Goal: Communication & Community: Answer question/provide support

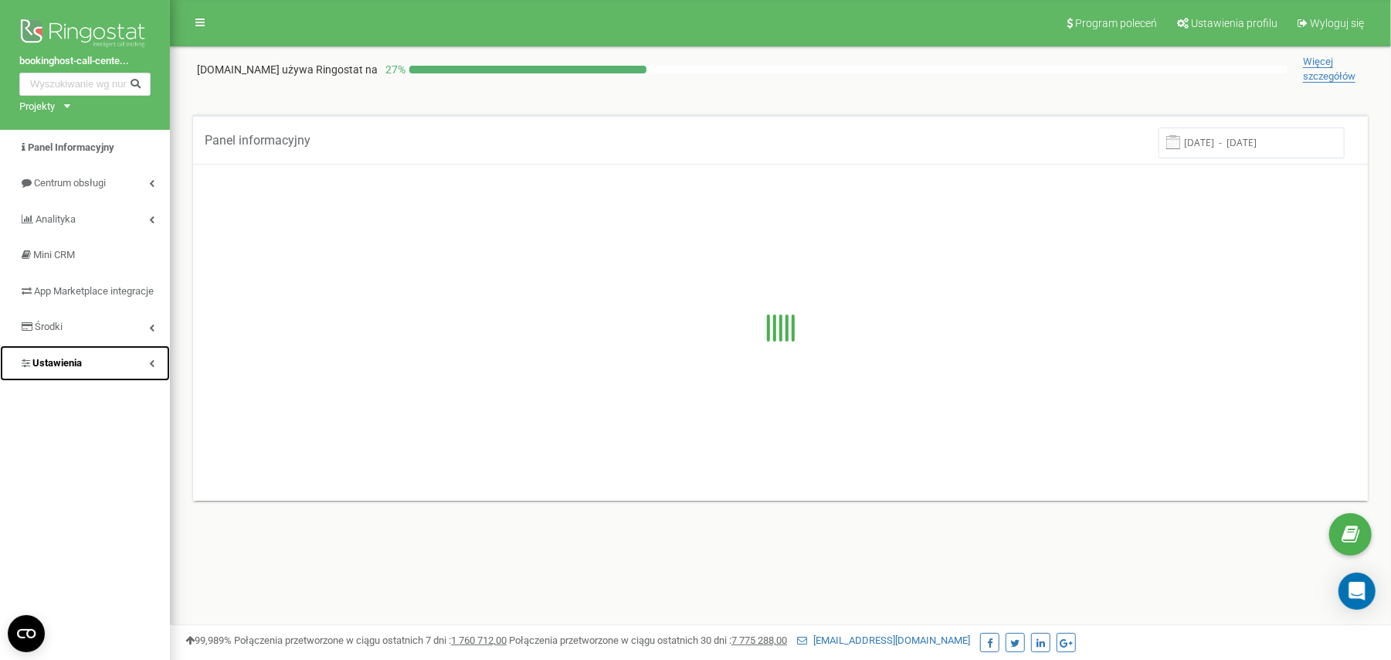
click at [149, 367] on icon at bounding box center [151, 363] width 5 height 8
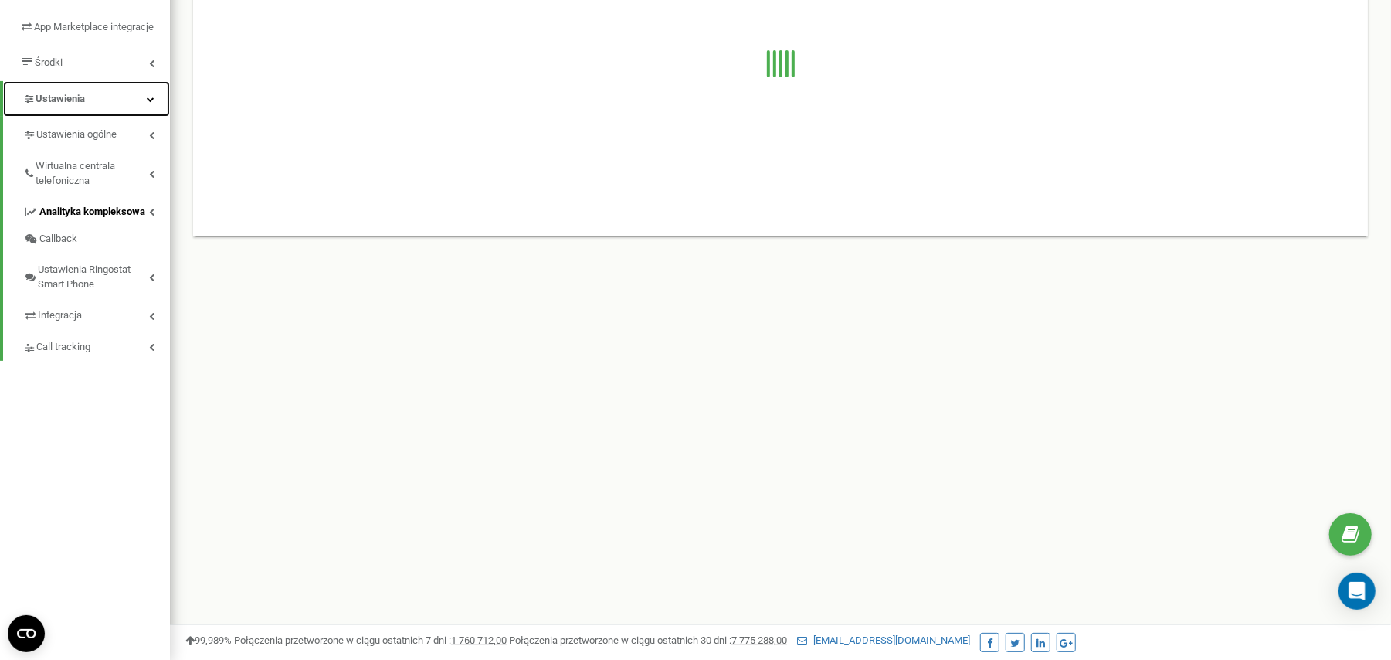
scroll to position [267, 0]
click at [153, 141] on link "Ustawienia ogólne" at bounding box center [96, 130] width 147 height 32
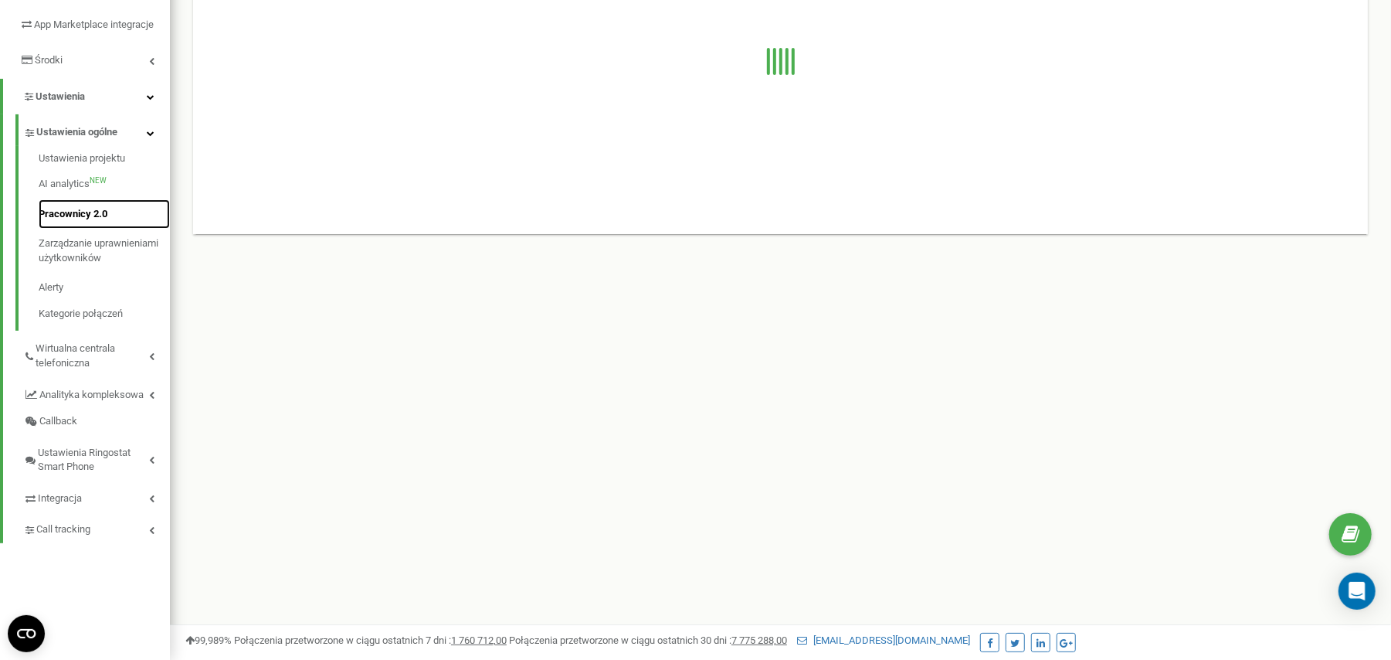
click at [94, 229] on link "Pracownicy 2.0" at bounding box center [104, 214] width 131 height 30
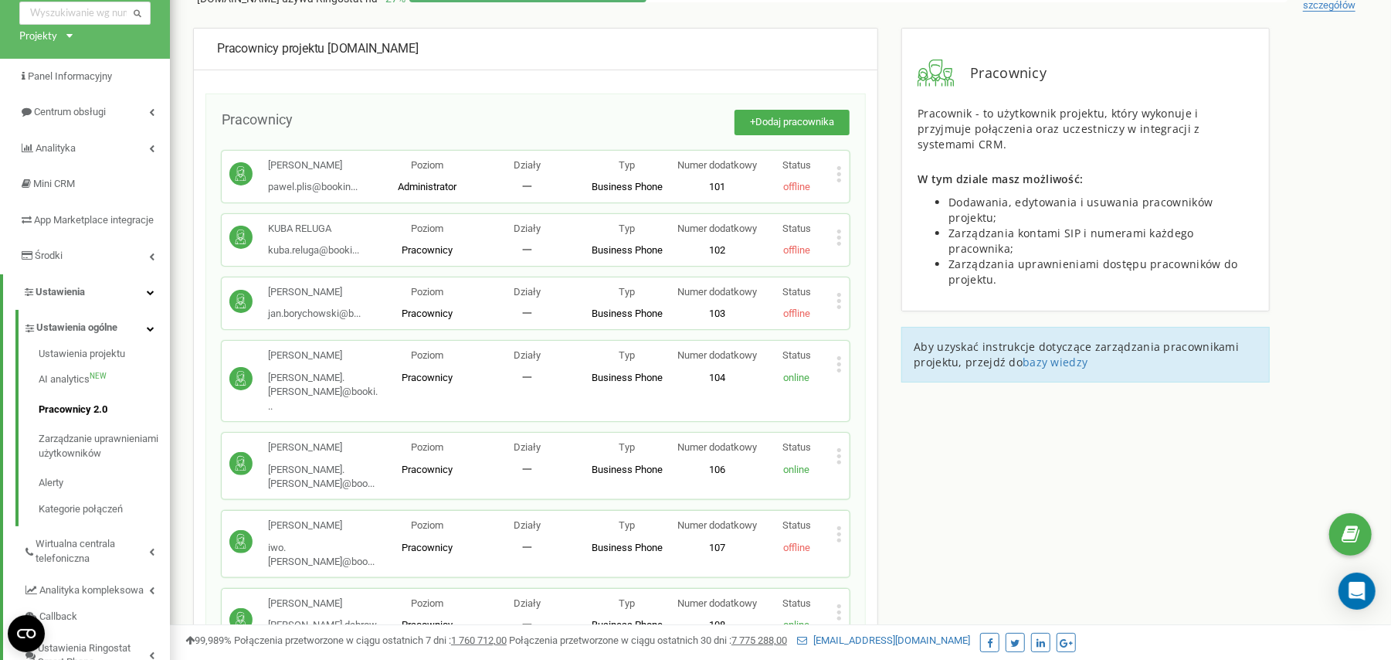
scroll to position [103, 0]
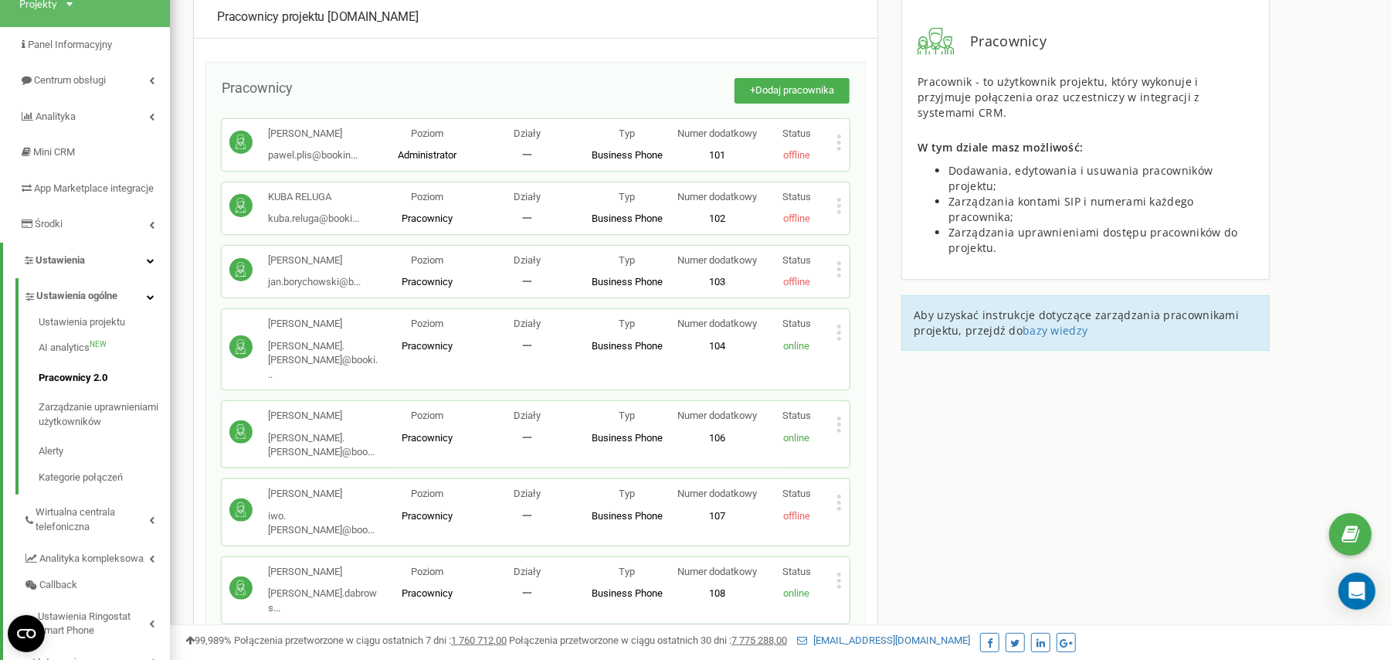
click at [838, 341] on icon at bounding box center [839, 332] width 5 height 16
drag, startPoint x: 437, startPoint y: 388, endPoint x: 447, endPoint y: 388, distance: 9.3
click at [439, 351] on span "Pracownicy" at bounding box center [427, 346] width 51 height 12
click at [659, 331] on p "Typ" at bounding box center [627, 324] width 100 height 15
click at [717, 331] on p "Numer dodatkowy" at bounding box center [717, 324] width 80 height 15
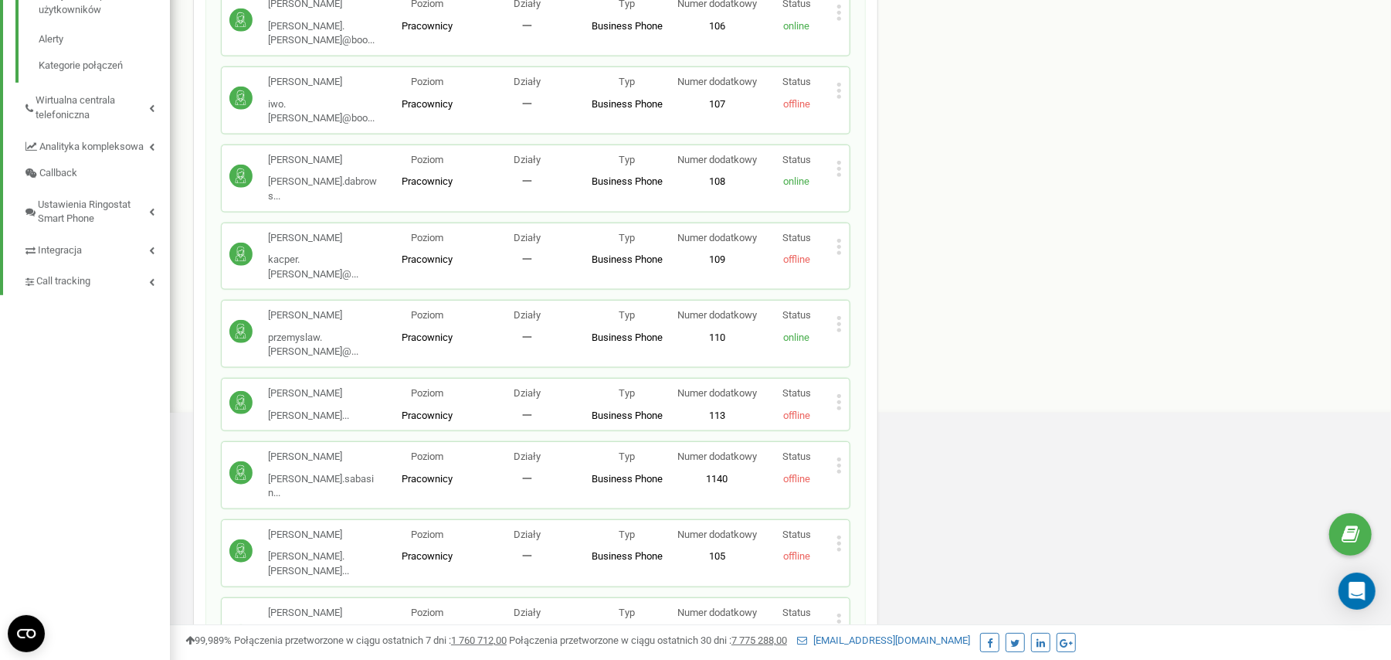
scroll to position [412, 0]
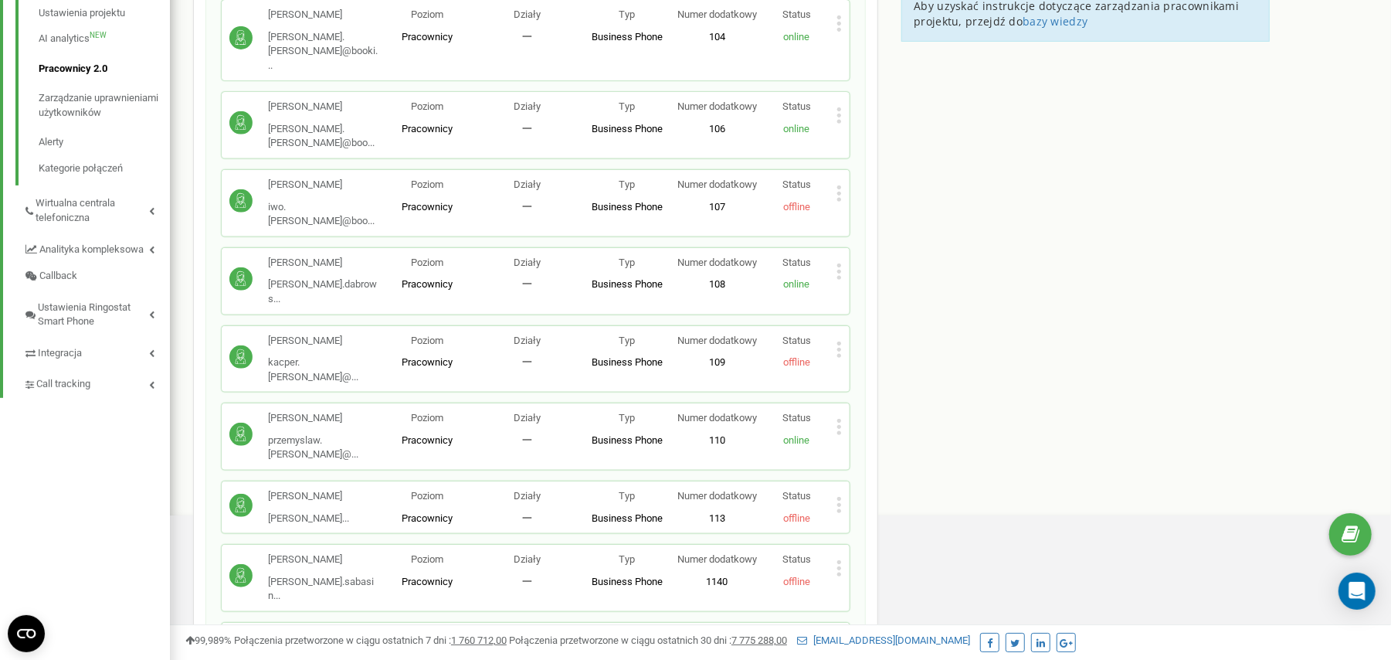
click at [837, 124] on icon at bounding box center [839, 115] width 5 height 16
click at [879, 146] on span "Edytuj" at bounding box center [875, 141] width 34 height 10
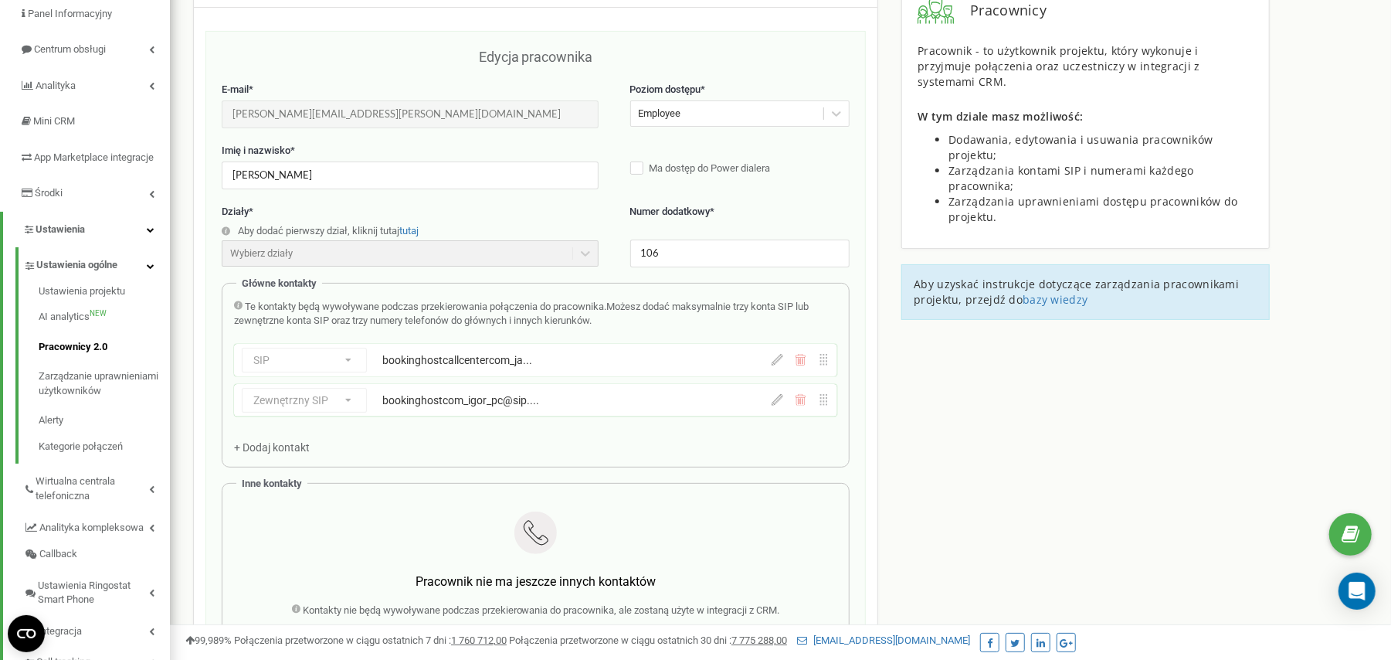
scroll to position [0, 0]
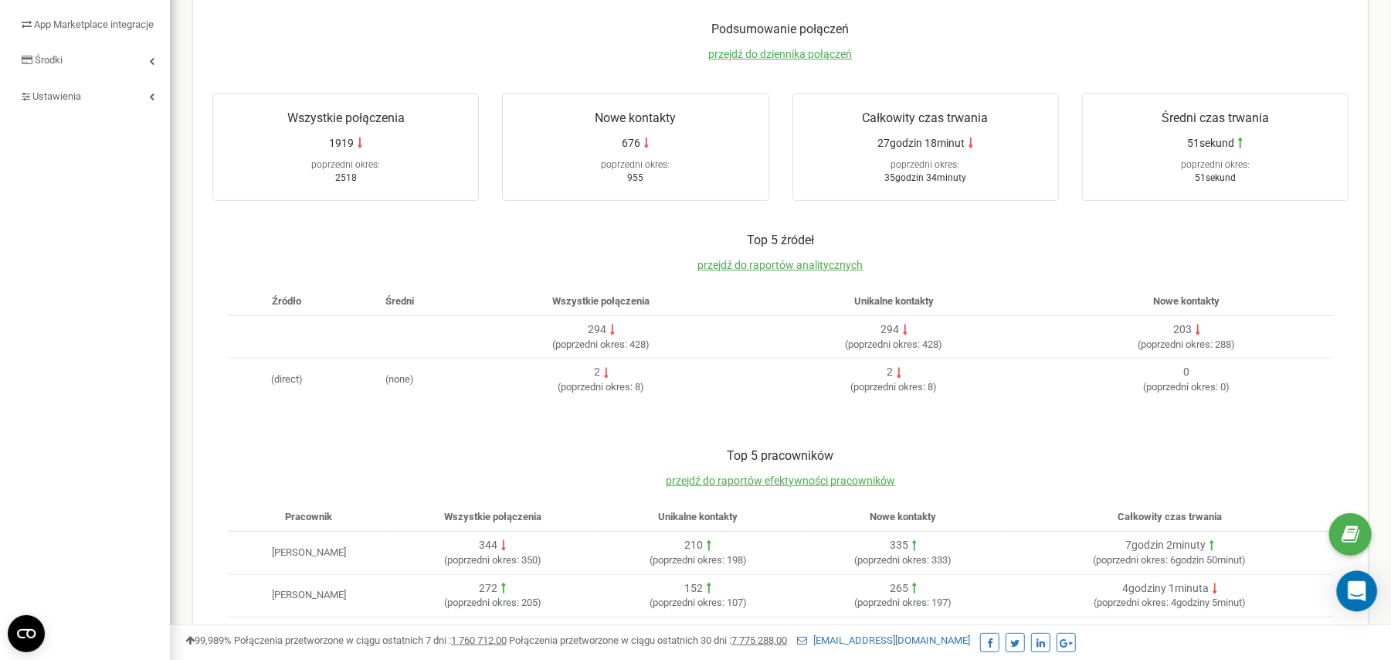
click at [1360, 603] on div "Open Intercom Messenger" at bounding box center [1357, 591] width 41 height 41
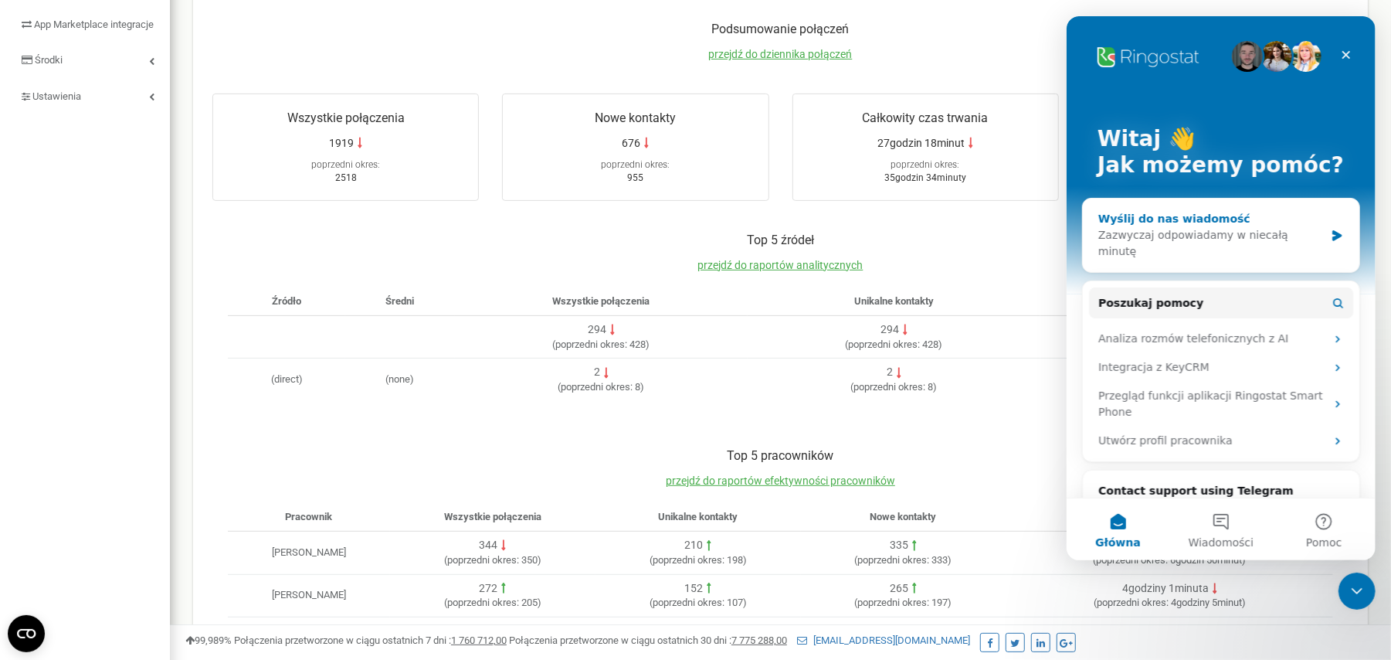
click at [1160, 218] on div "Wyślij do nas wiadomość" at bounding box center [1211, 219] width 226 height 16
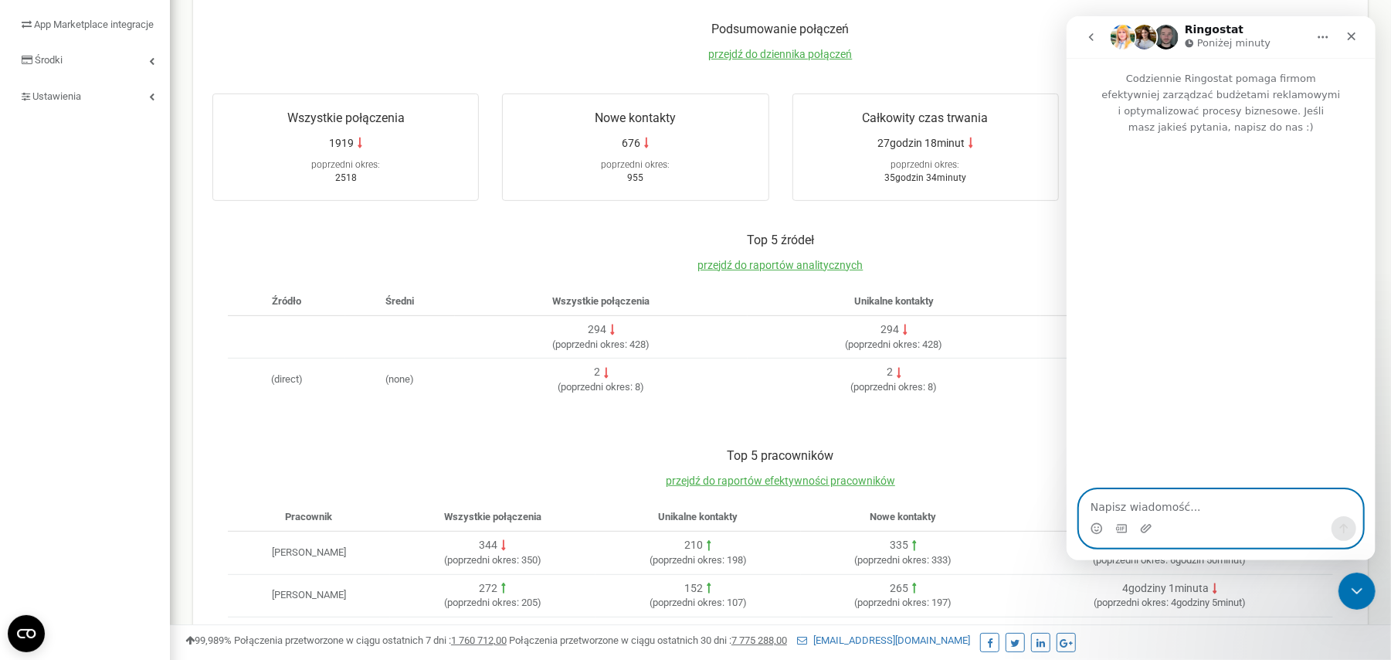
click at [1126, 509] on textarea "Napisz wiadomość..." at bounding box center [1220, 503] width 283 height 26
type textarea "dzień dobry,"
type textarea "do"
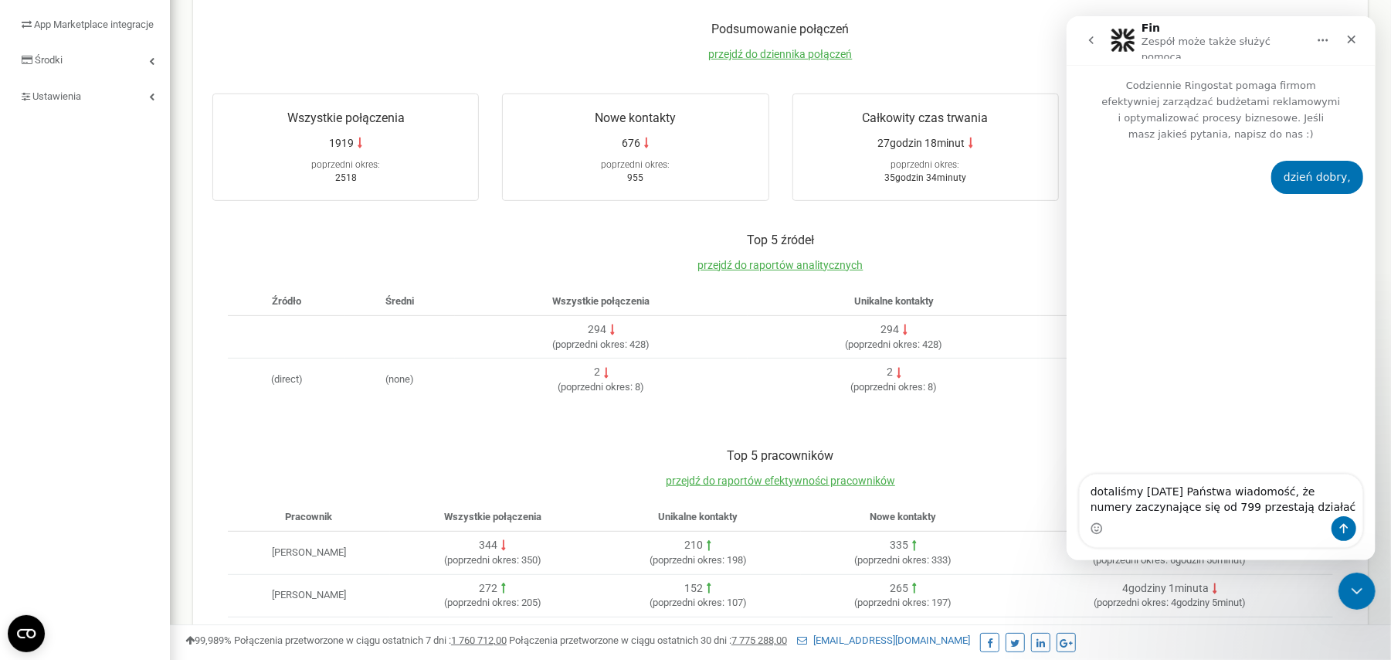
type textarea "dotaliśmy wczoraj Państwa wiadomość, że numery zaczynające się od 799 przestają…"
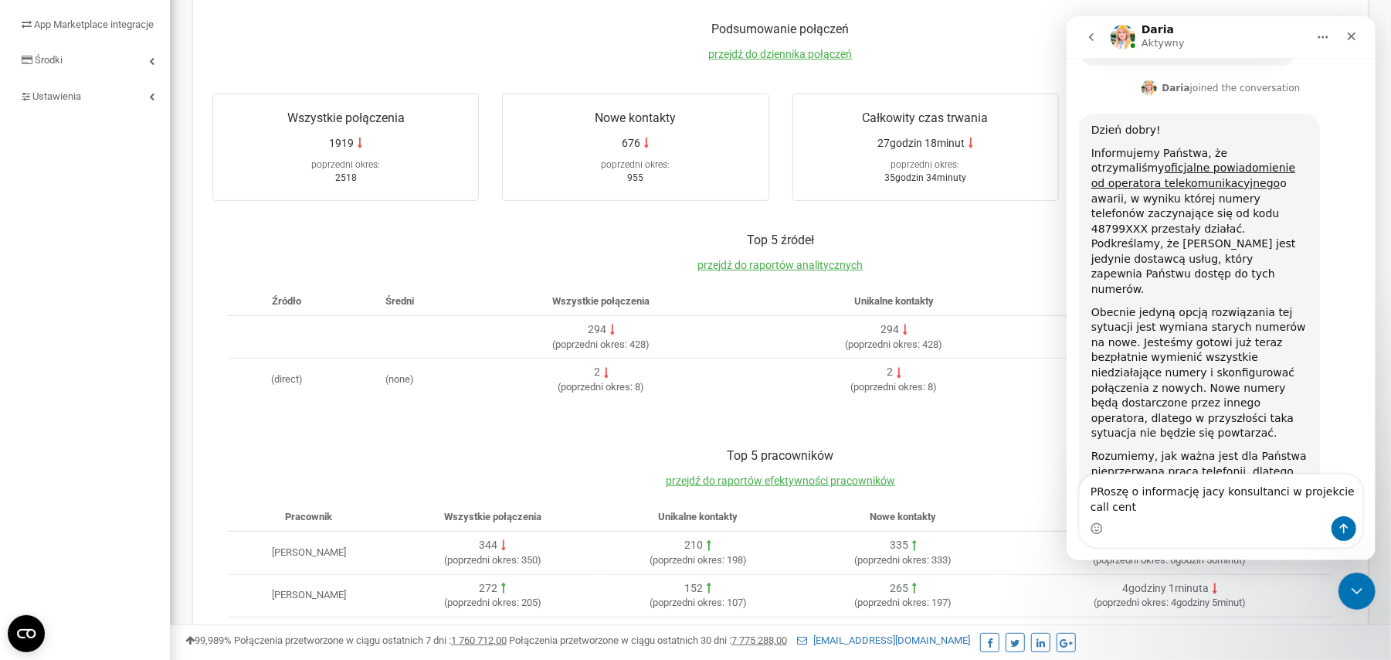
scroll to position [458, 0]
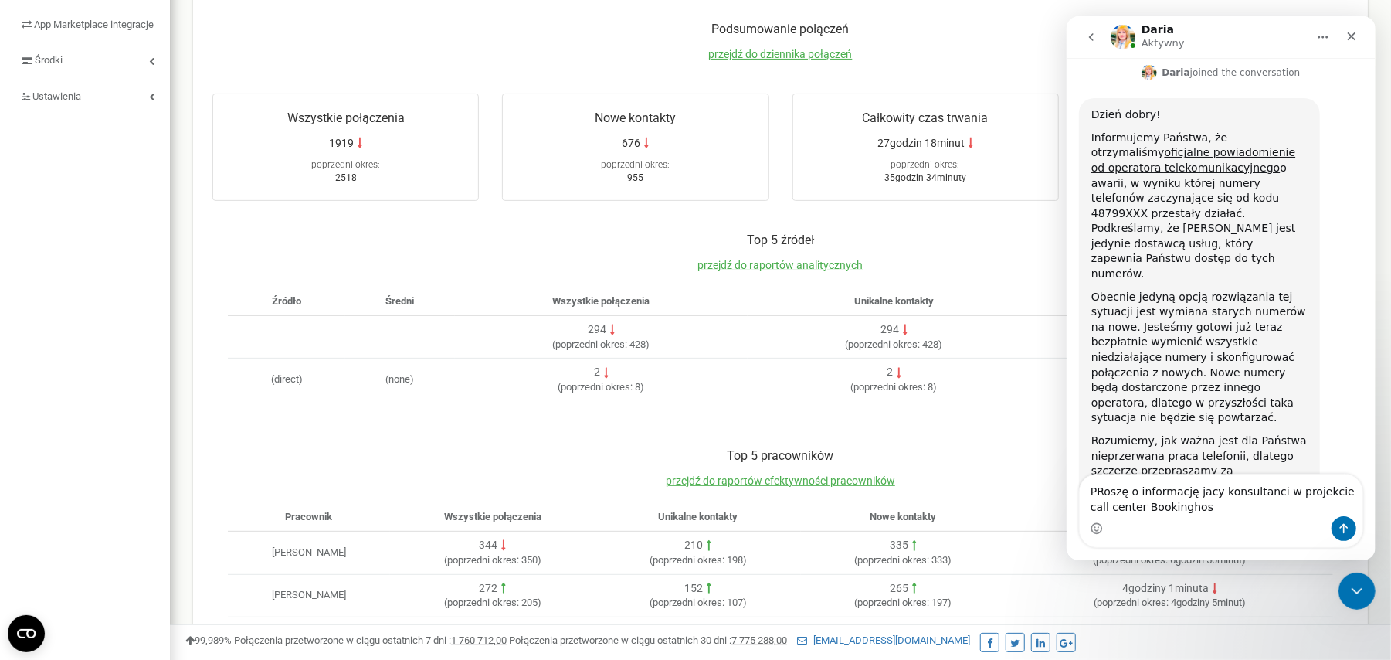
type textarea "PRoszę o informację jacy konsultanci w projekcie call center Bookinghost"
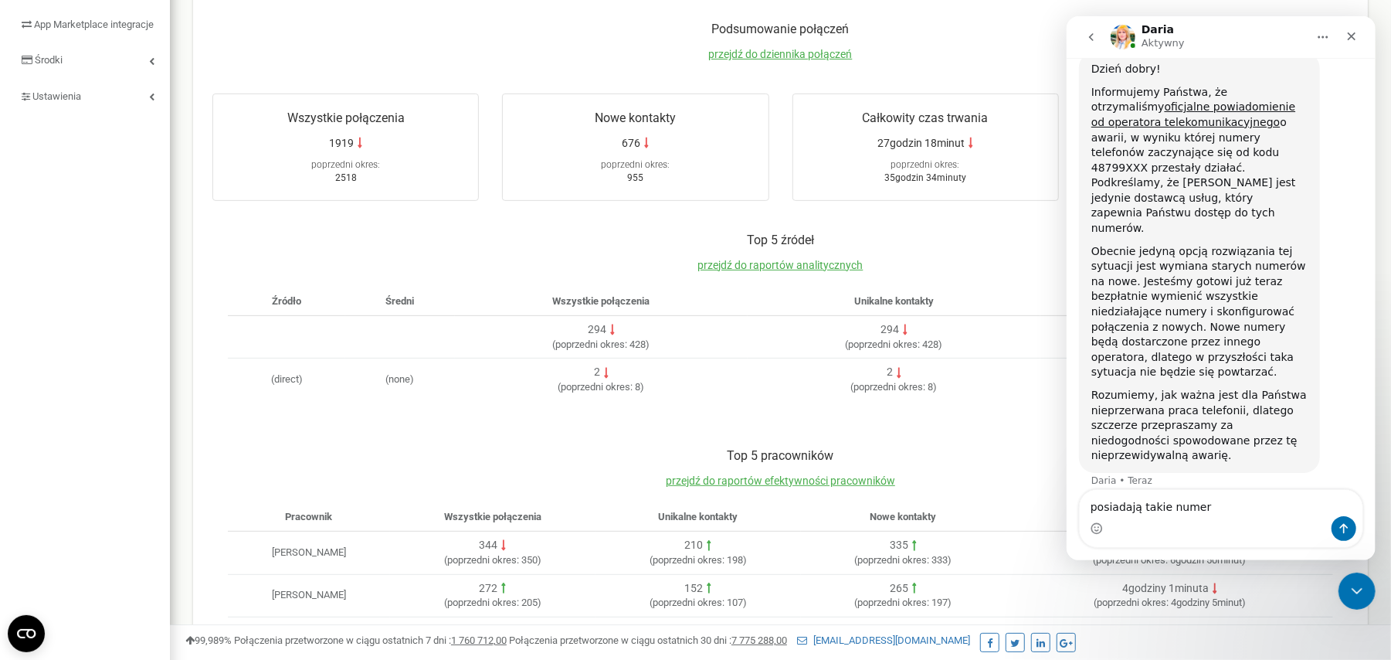
type textarea "posiadają takie numery"
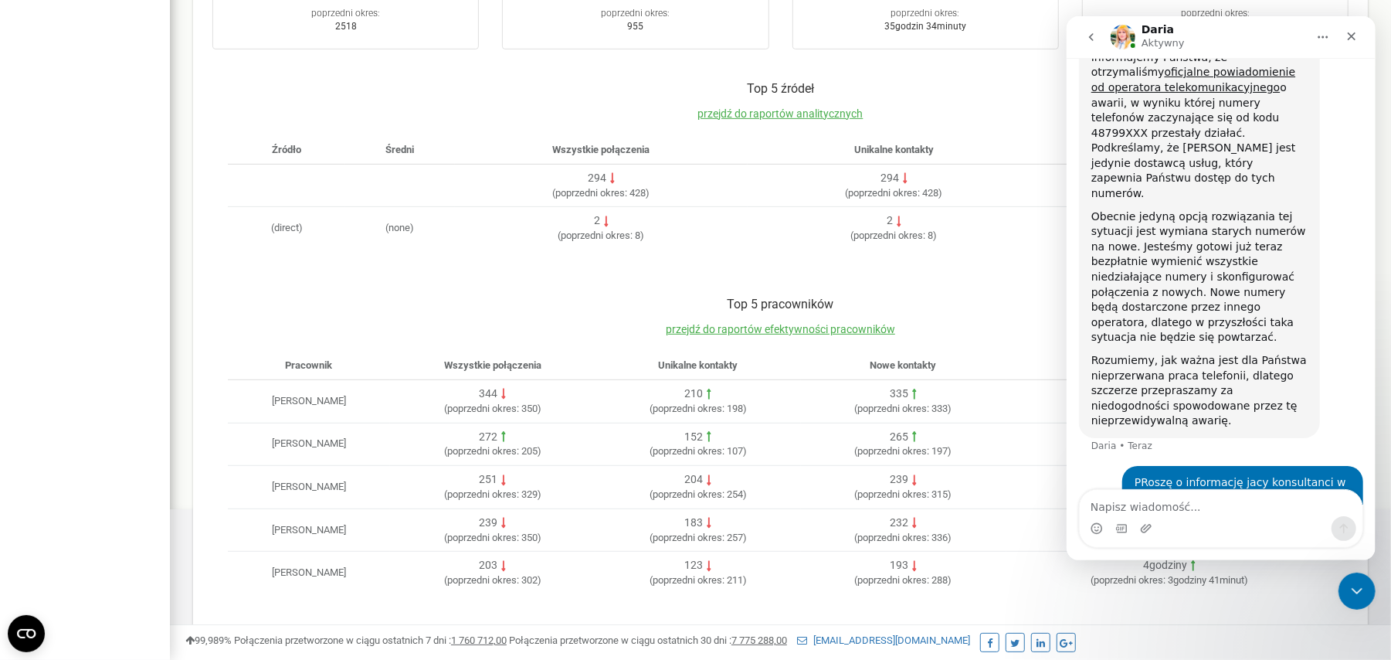
scroll to position [0, 0]
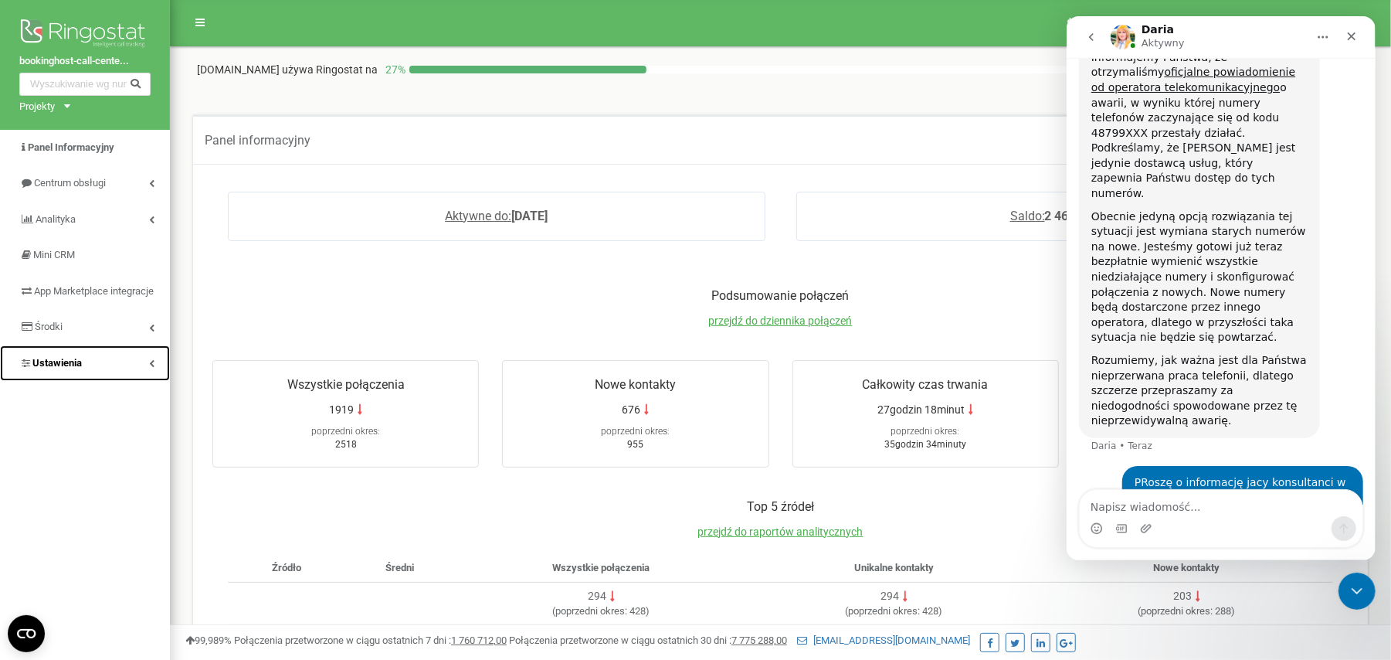
click at [104, 379] on link "Ustawienia" at bounding box center [85, 363] width 170 height 36
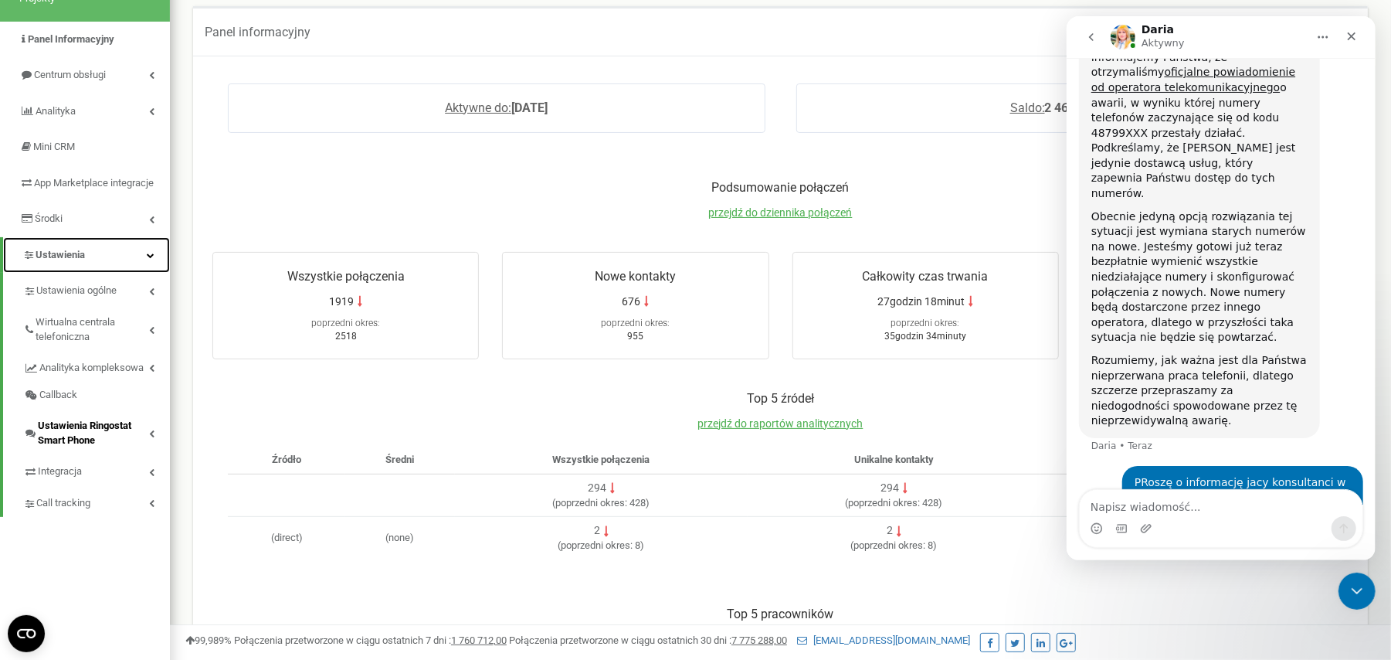
scroll to position [205, 0]
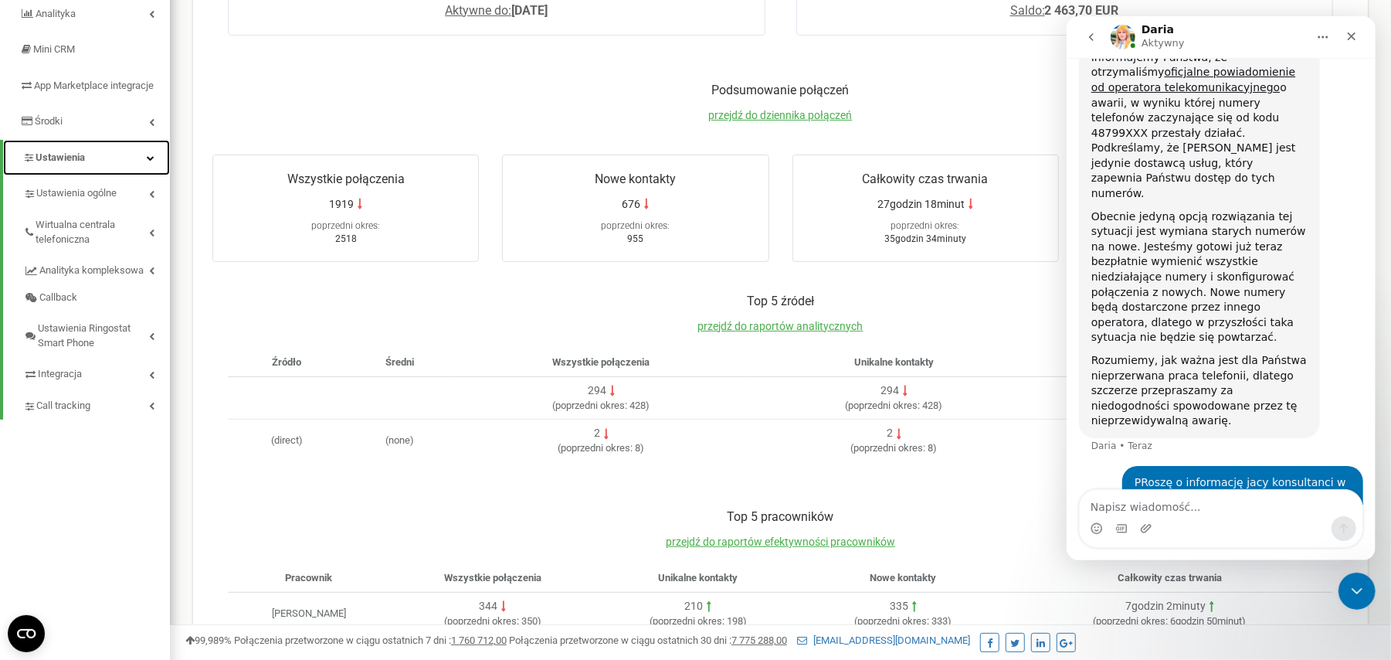
click at [90, 161] on link "Ustawienia" at bounding box center [86, 158] width 167 height 36
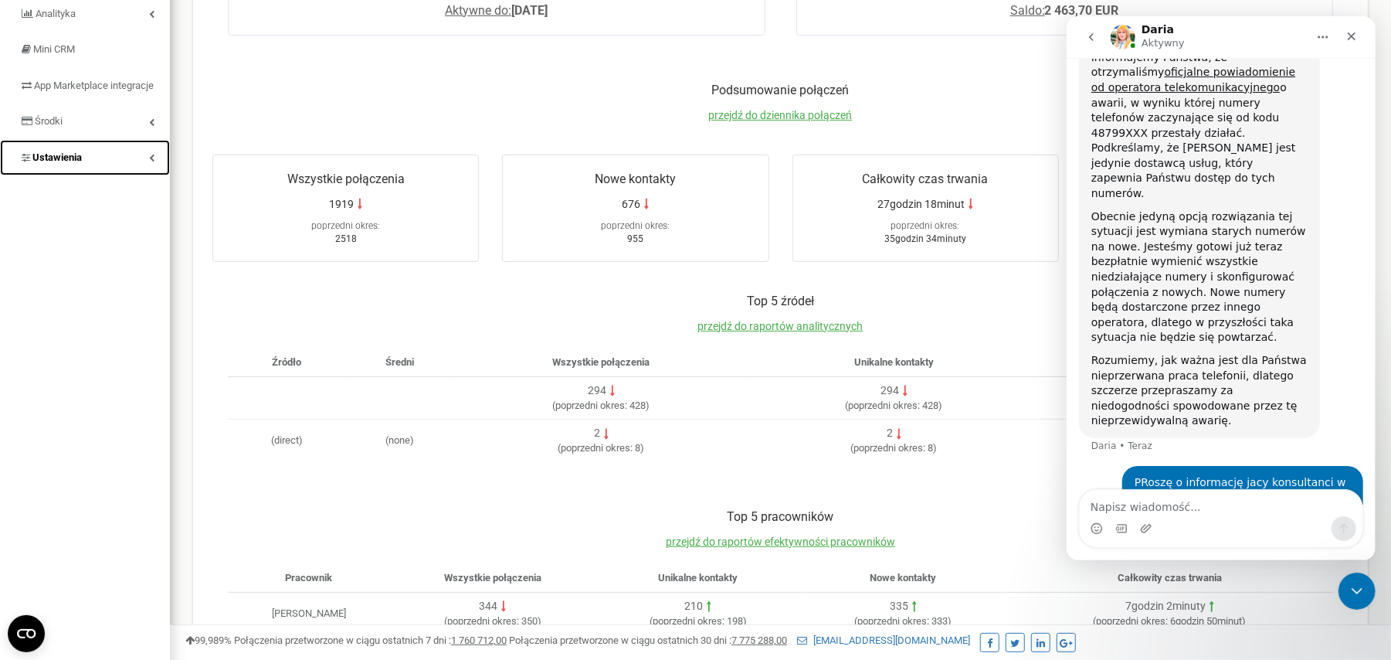
click at [90, 162] on link "Ustawienia" at bounding box center [85, 158] width 170 height 36
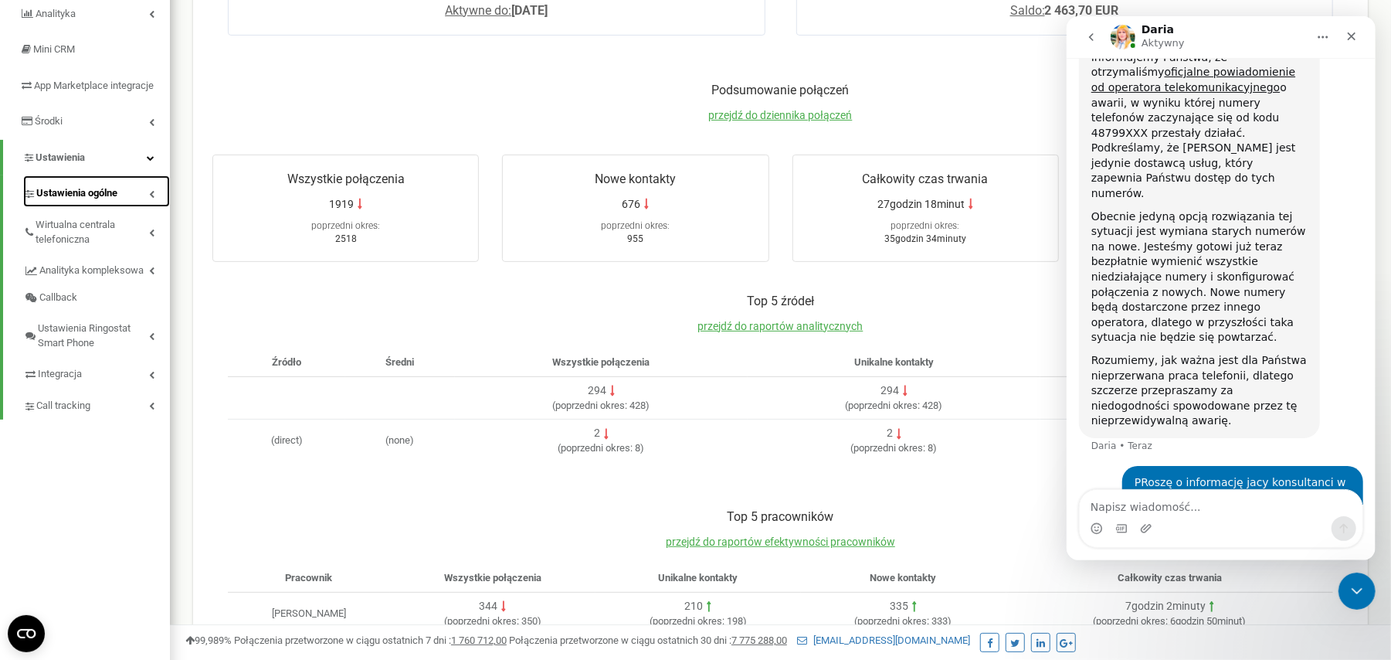
click at [121, 205] on link "Ustawienia ogólne" at bounding box center [96, 191] width 147 height 32
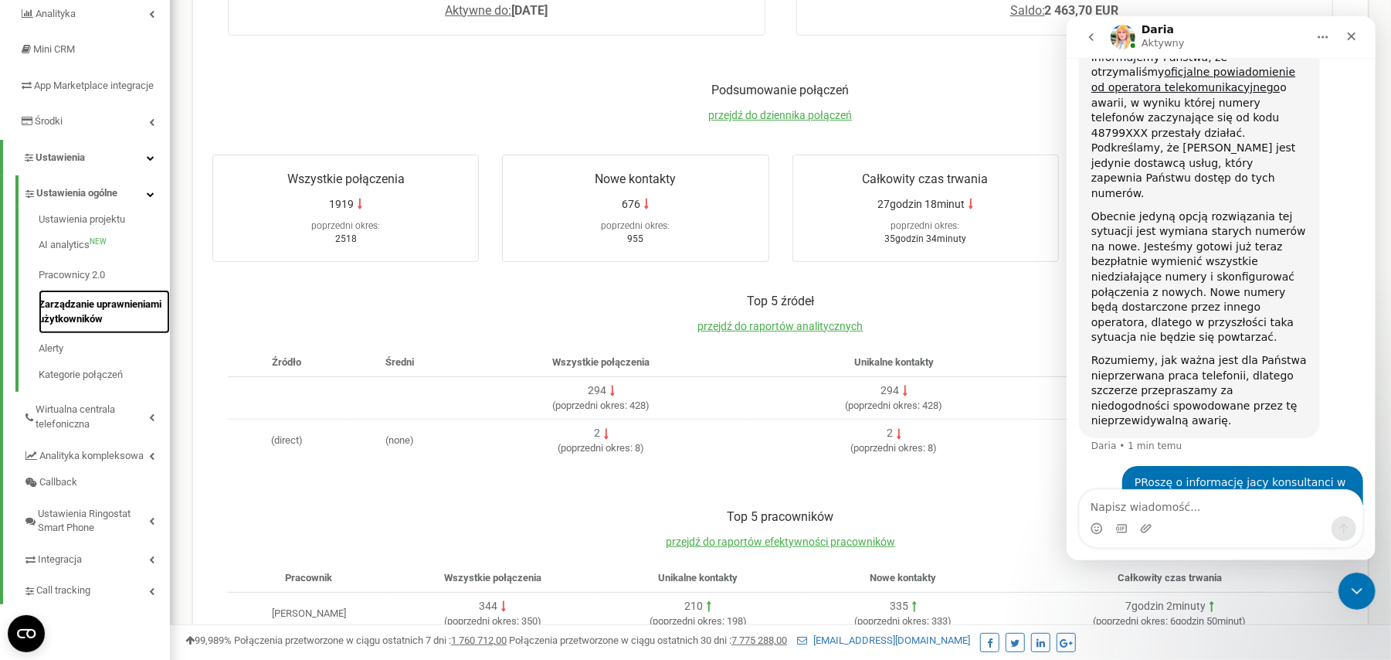
click at [96, 320] on link "Zarządzanie uprawnieniami użytkowników" at bounding box center [104, 312] width 131 height 44
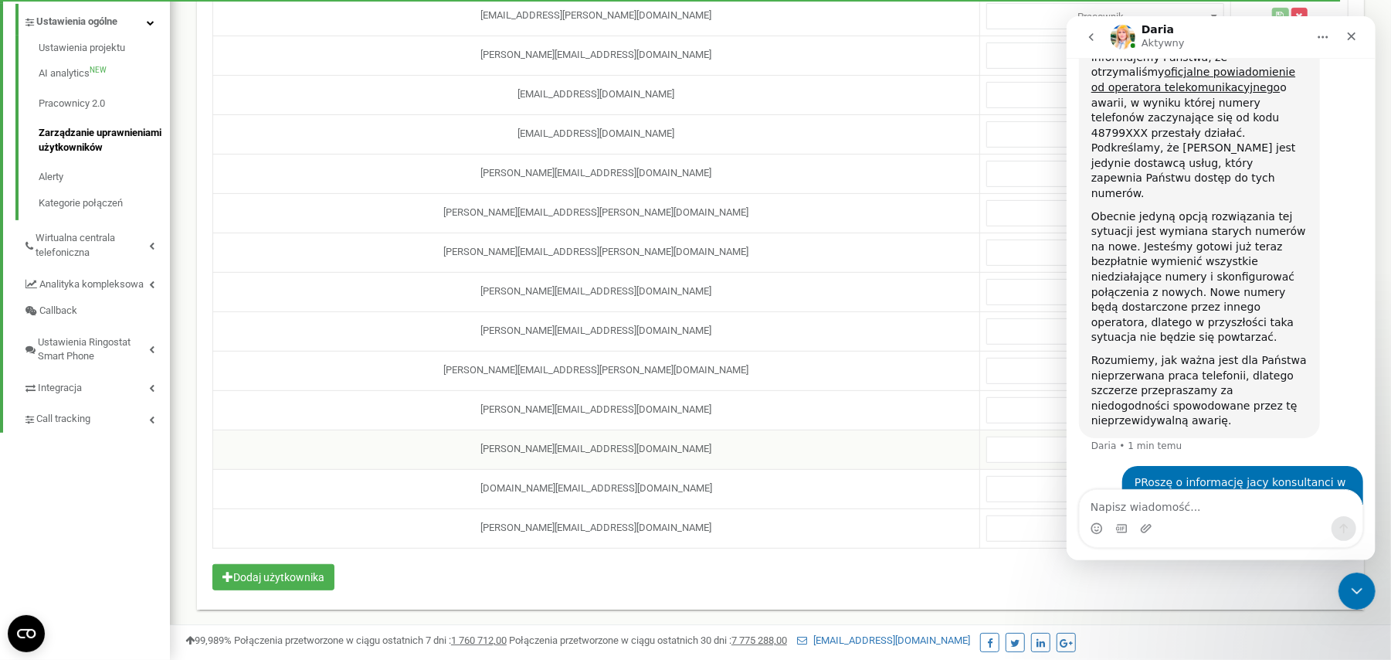
scroll to position [74, 0]
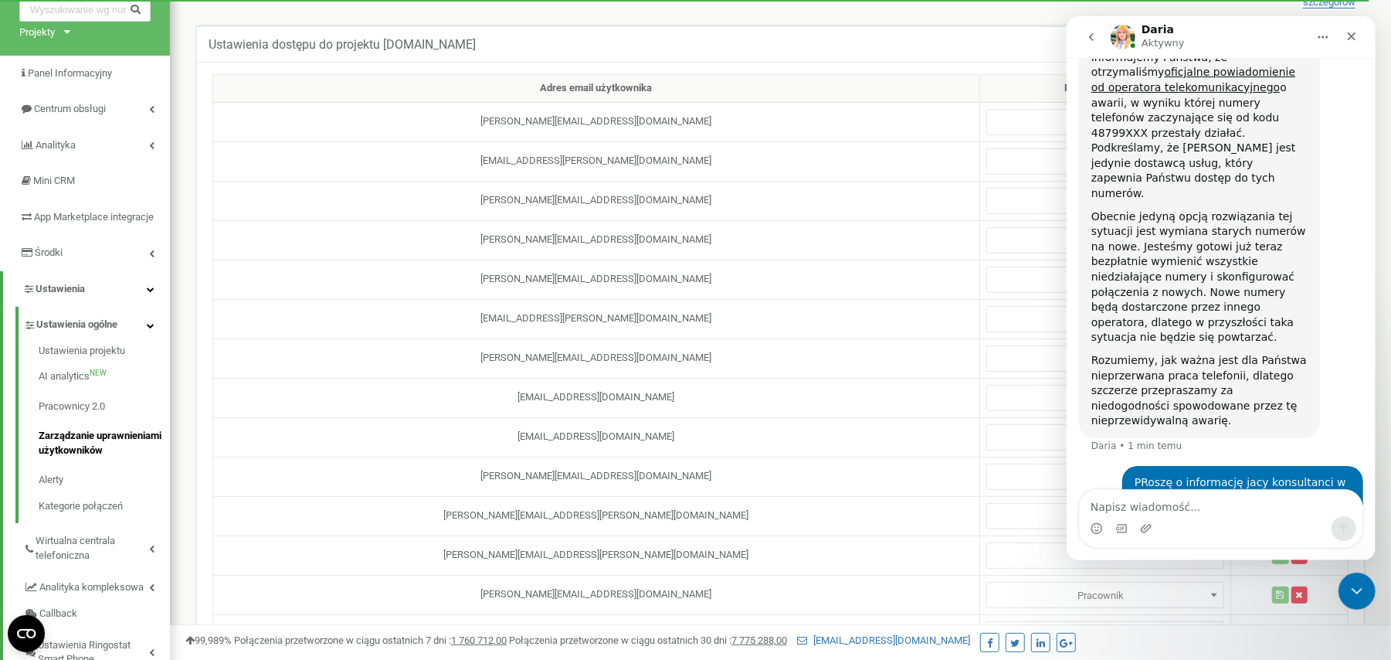
drag, startPoint x: 946, startPoint y: 36, endPoint x: 2, endPoint y: 19, distance: 944.1
click at [1060, 36] on div "Ustawienia dostępu do projektu bookinghost-call-center.com Pomóc Pomóc W tym me…" at bounding box center [780, 43] width 1167 height 37
click at [1316, 36] on icon "Główna" at bounding box center [1322, 37] width 12 height 12
click at [986, 28] on div "Ustawienia dostępu do projektu bookinghost-call-center.com Pomóc Pomóc W tym me…" at bounding box center [780, 43] width 1167 height 37
click at [1353, 591] on icon "Zamknij komunikator Intercom" at bounding box center [1355, 588] width 19 height 19
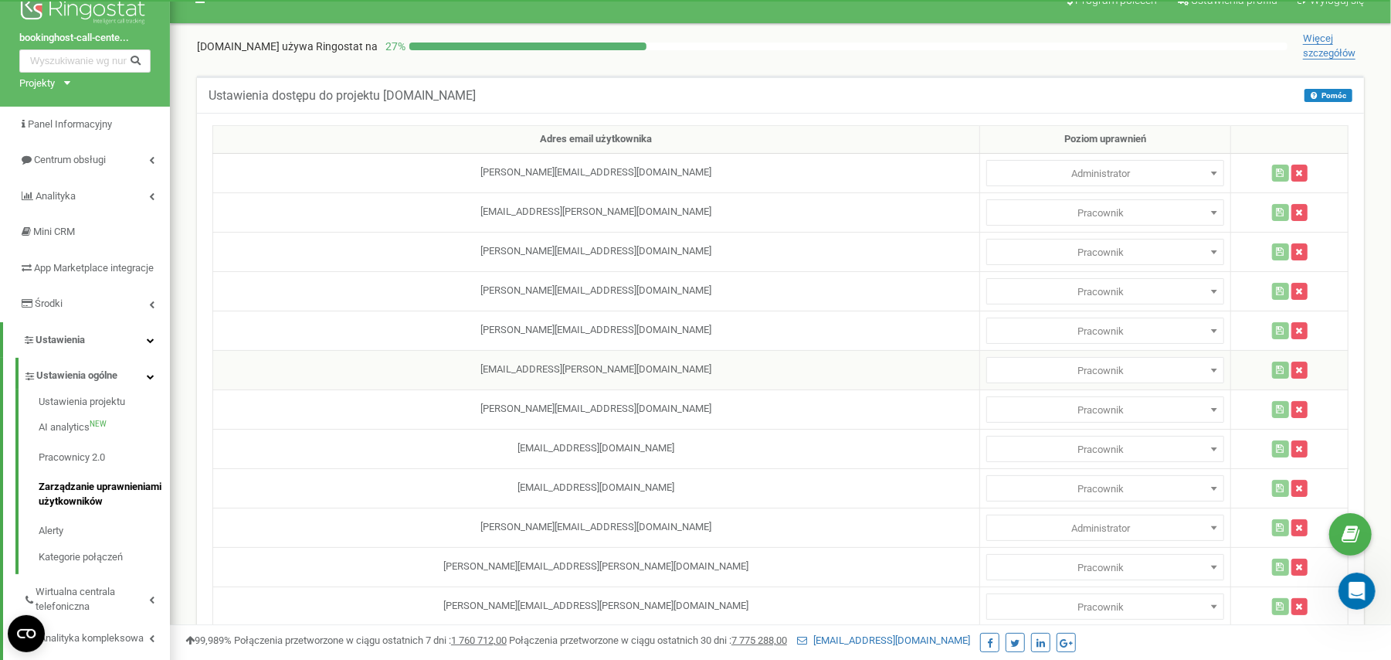
scroll to position [0, 0]
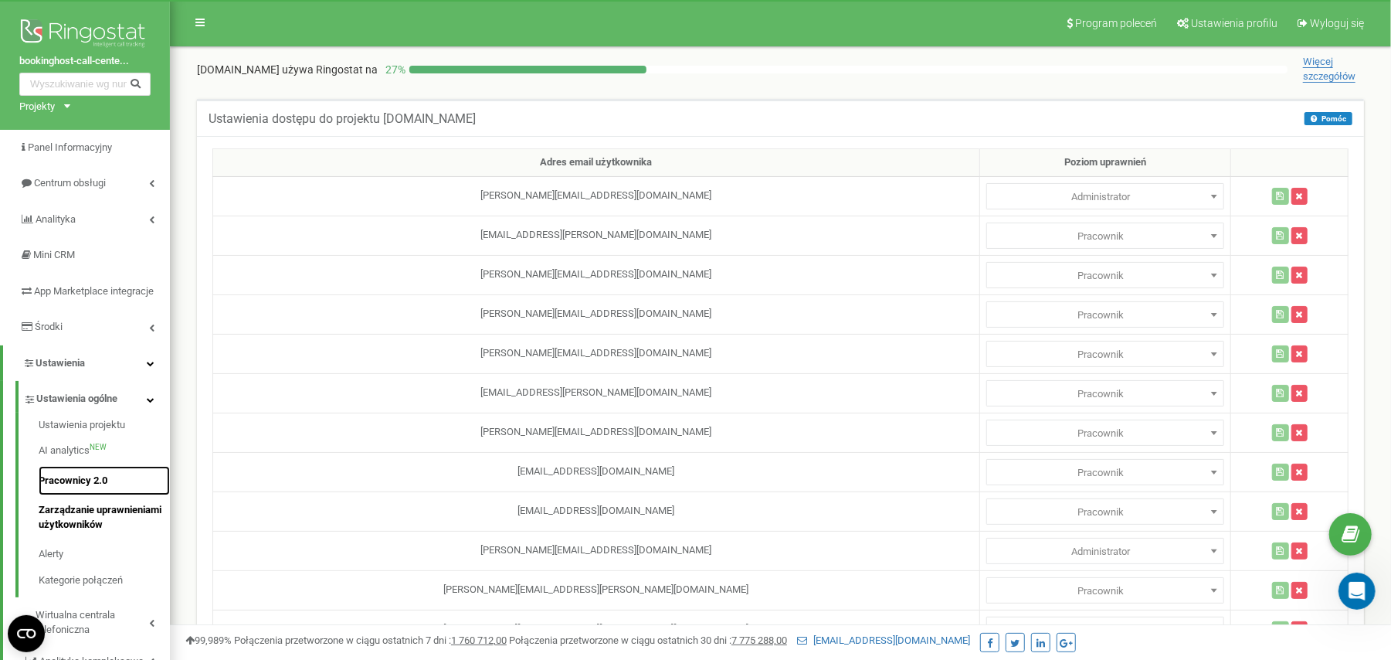
click at [90, 491] on link "Pracownicy 2.0" at bounding box center [104, 481] width 131 height 30
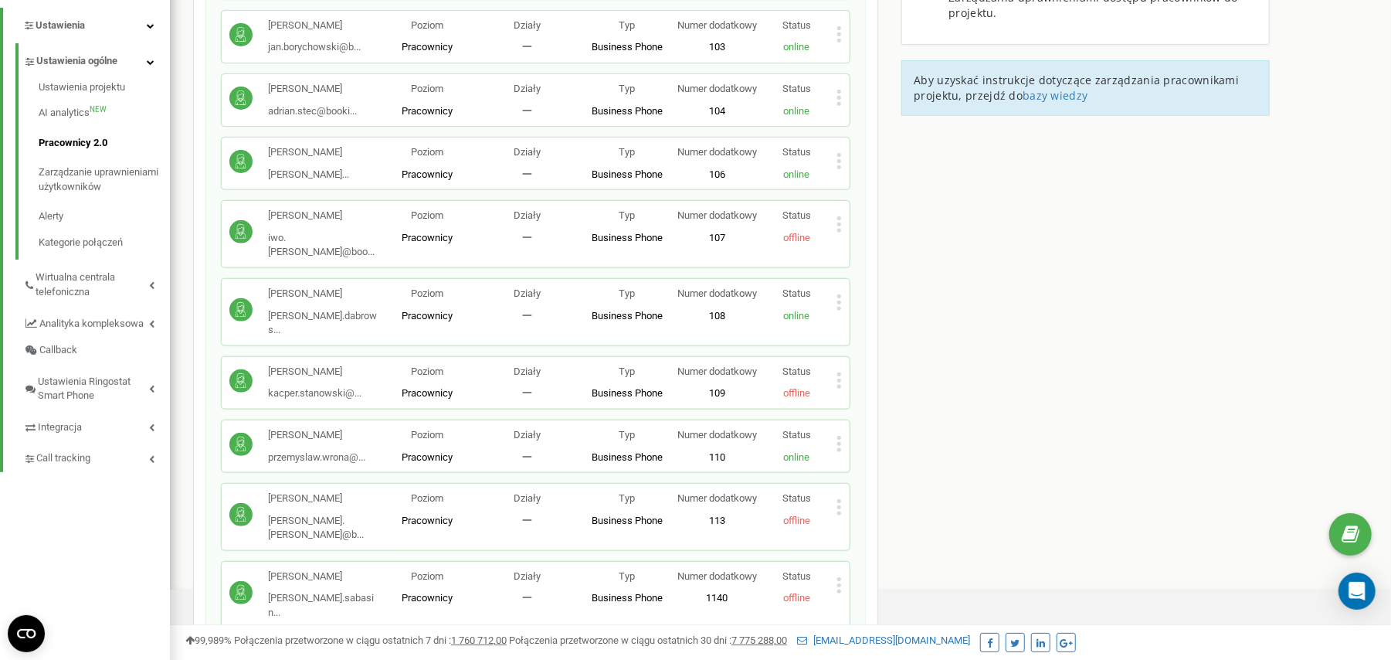
scroll to position [369, 0]
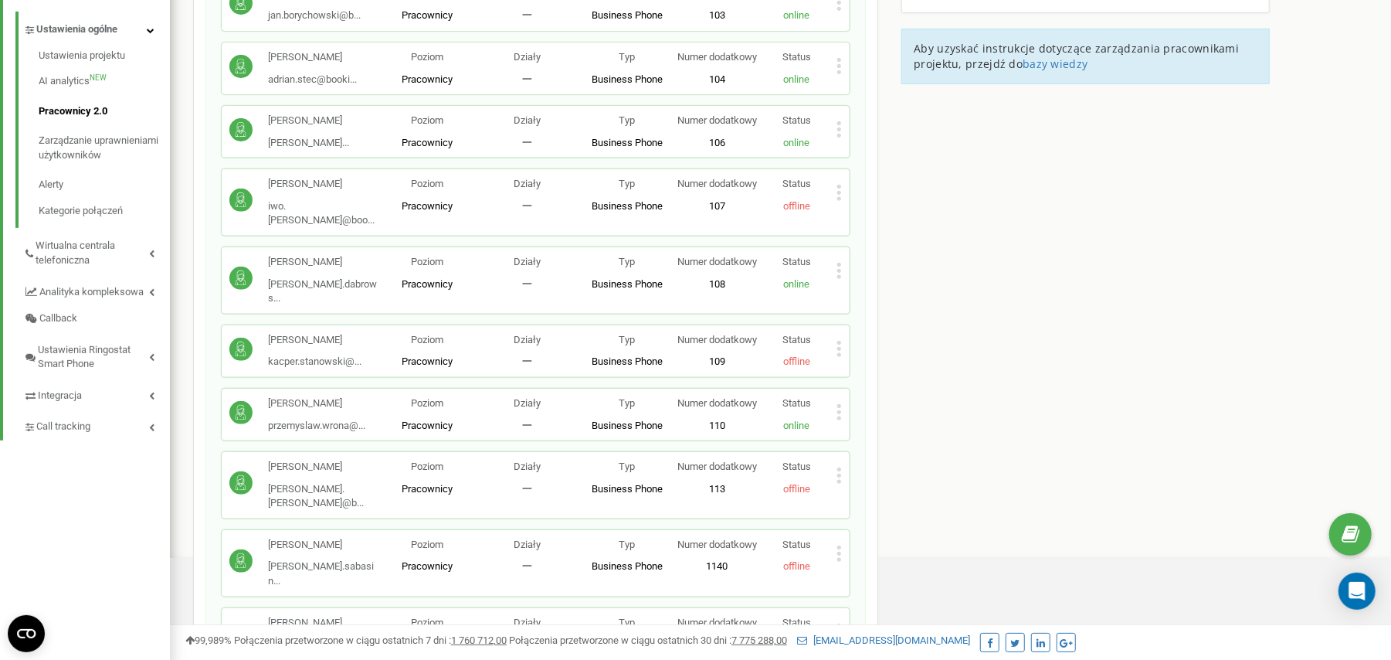
click at [833, 270] on p "Status" at bounding box center [797, 262] width 80 height 15
click at [841, 279] on icon at bounding box center [839, 271] width 5 height 16
click at [885, 301] on span "Edytuj" at bounding box center [875, 295] width 34 height 10
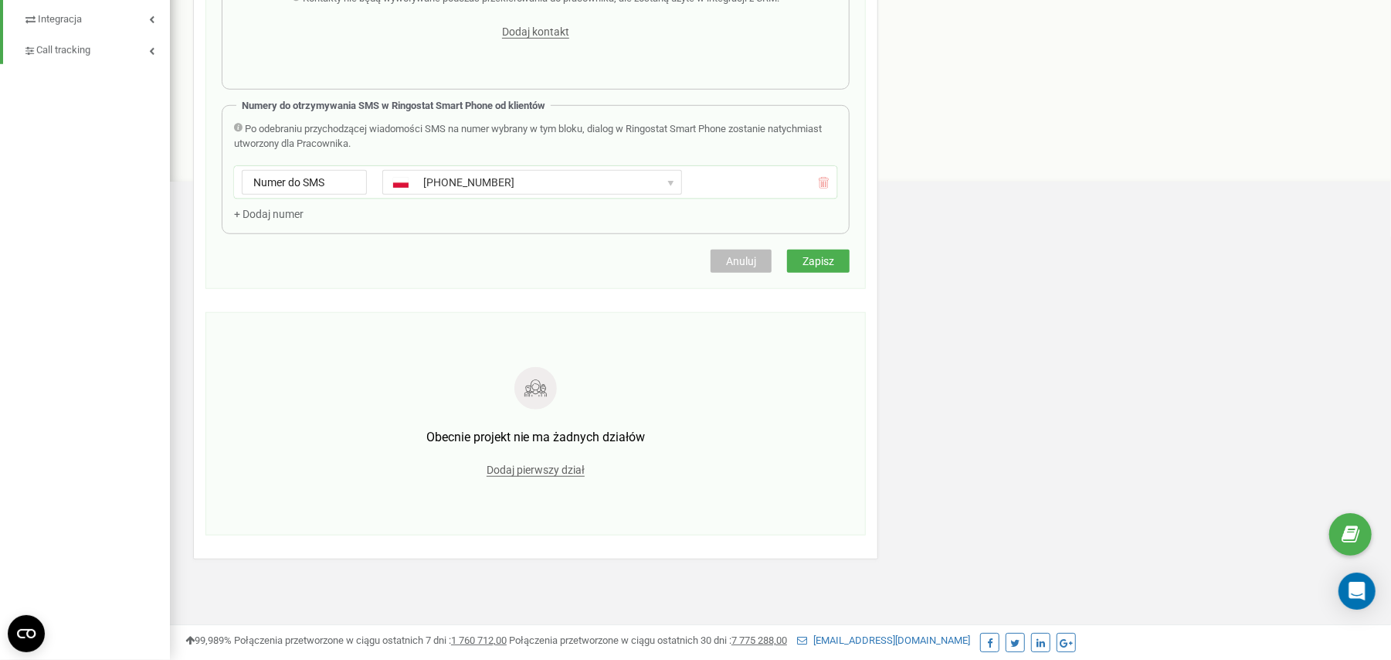
scroll to position [752, 0]
click at [1360, 596] on icon "Open Intercom Messenger" at bounding box center [1357, 591] width 18 height 20
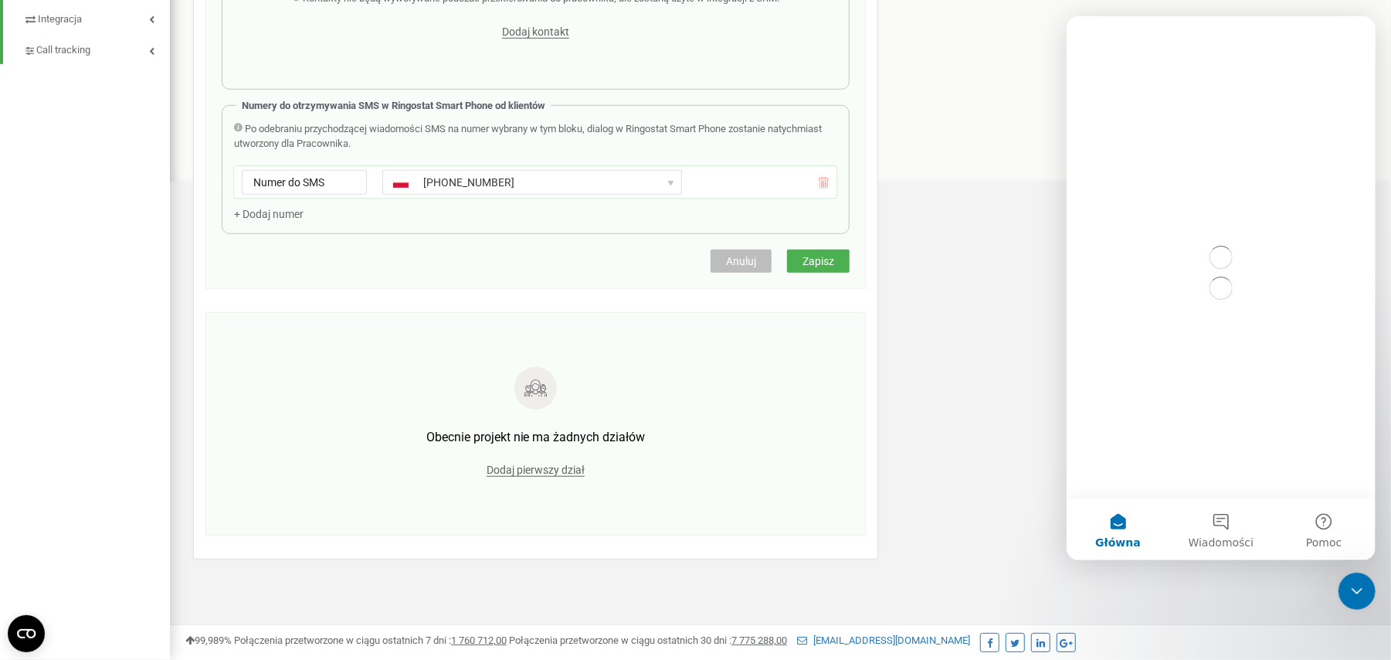
scroll to position [0, 0]
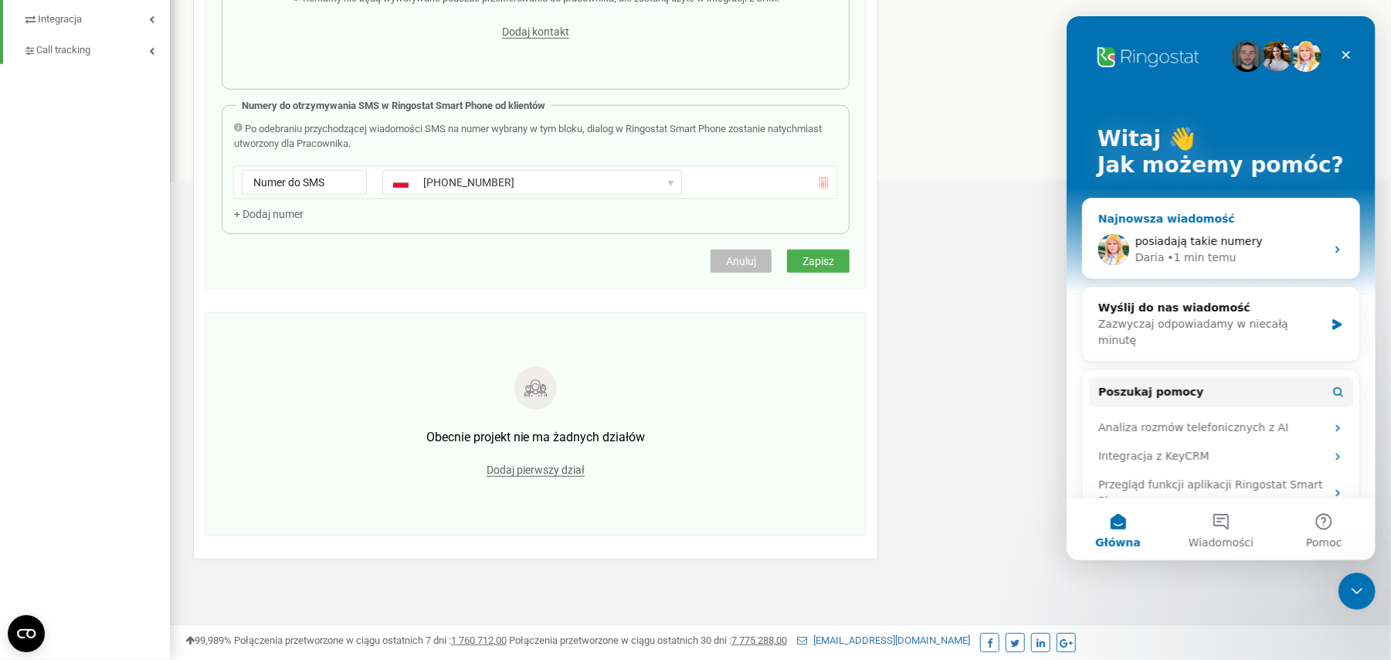
click at [1184, 246] on span "posiadają takie numery" at bounding box center [1198, 241] width 127 height 12
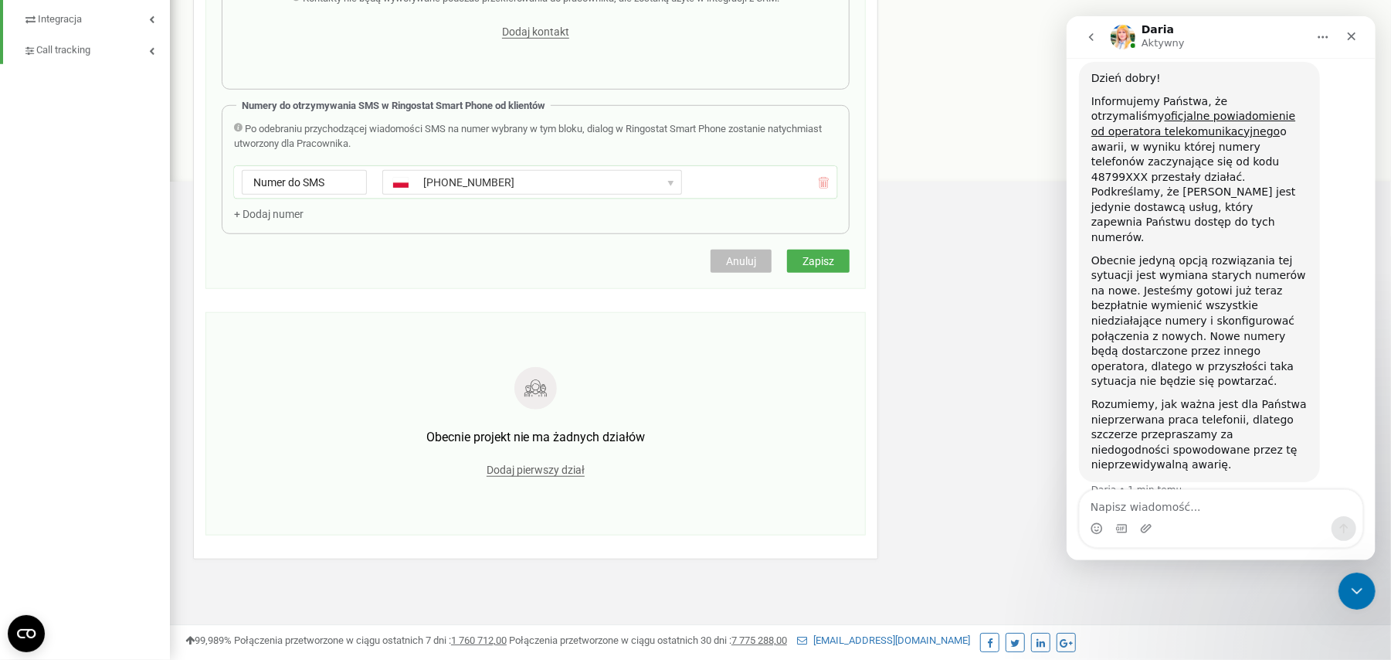
scroll to position [538, 0]
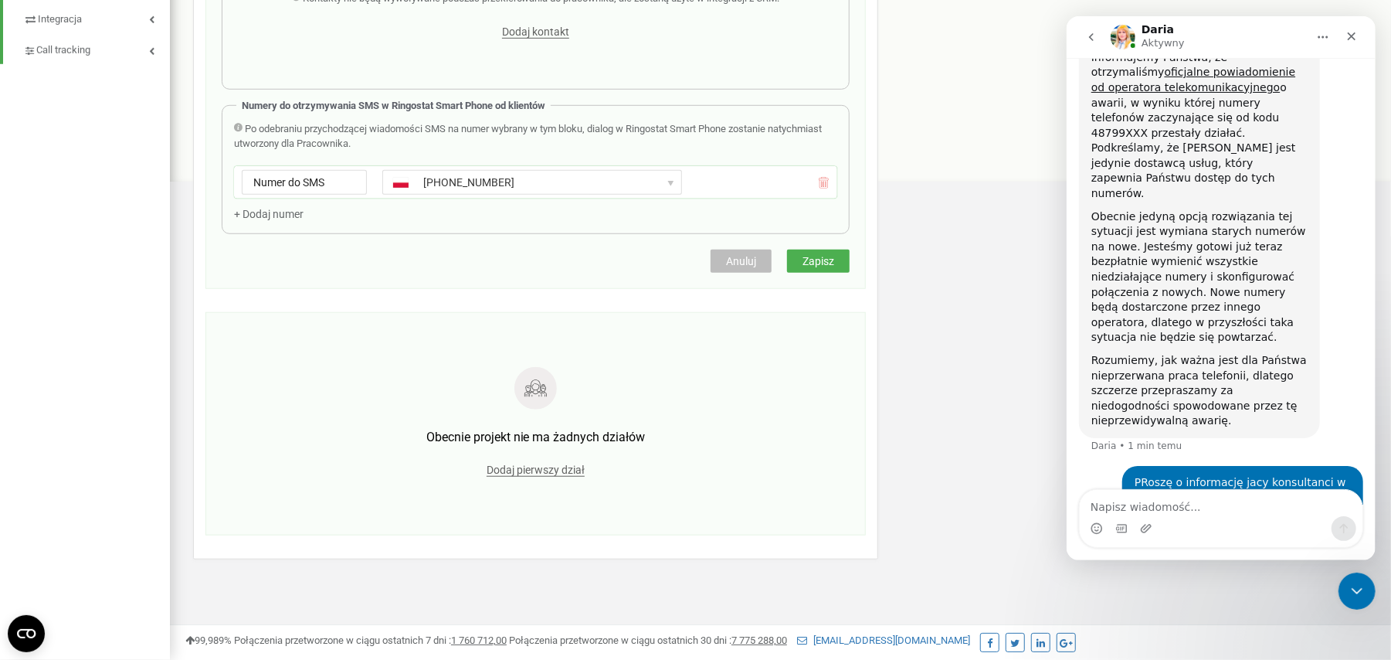
click at [1145, 507] on textarea "Napisz wiadomość..." at bounding box center [1220, 503] width 283 height 26
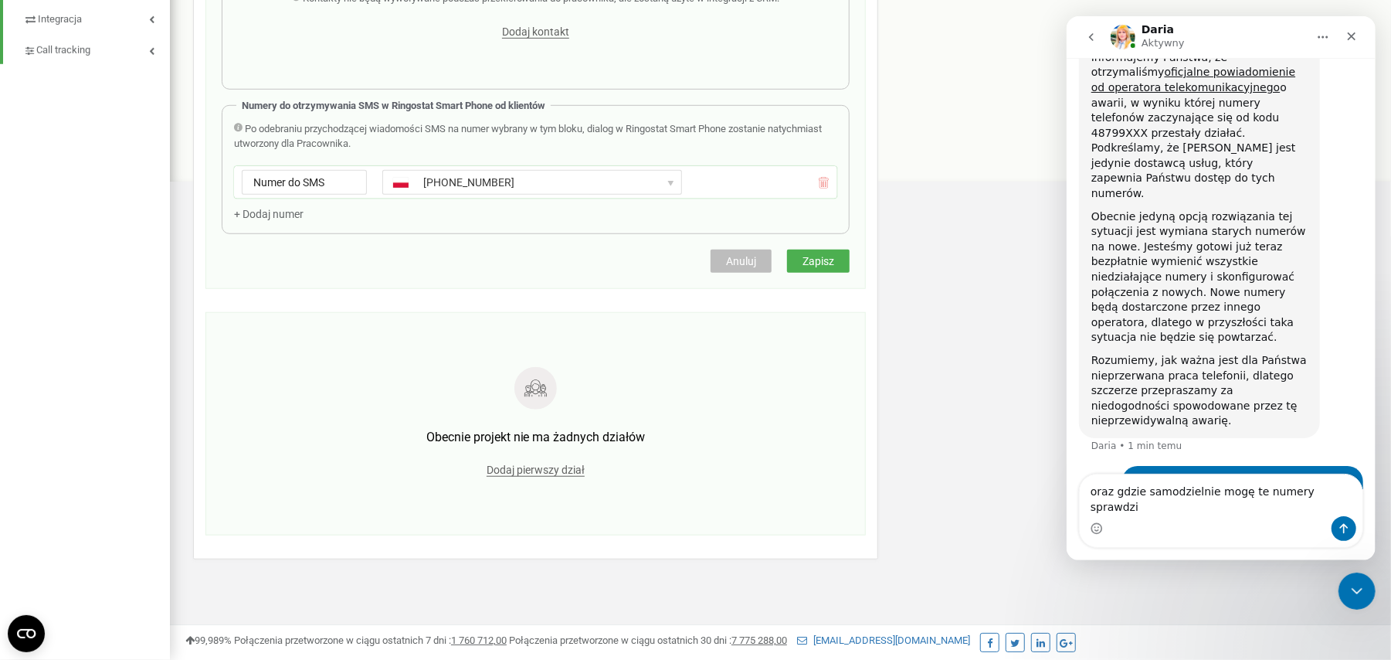
type textarea "oraz gdzie samodzielnie mogę te numery sprawdzić"
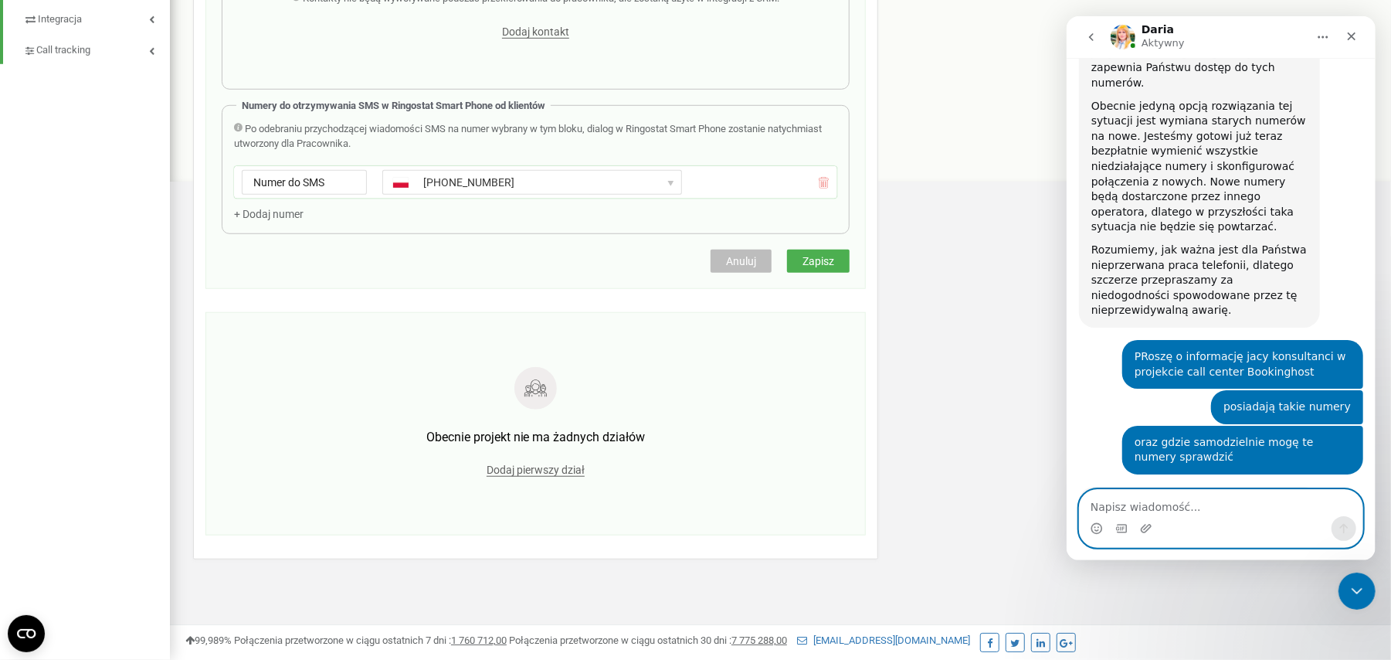
scroll to position [779, 0]
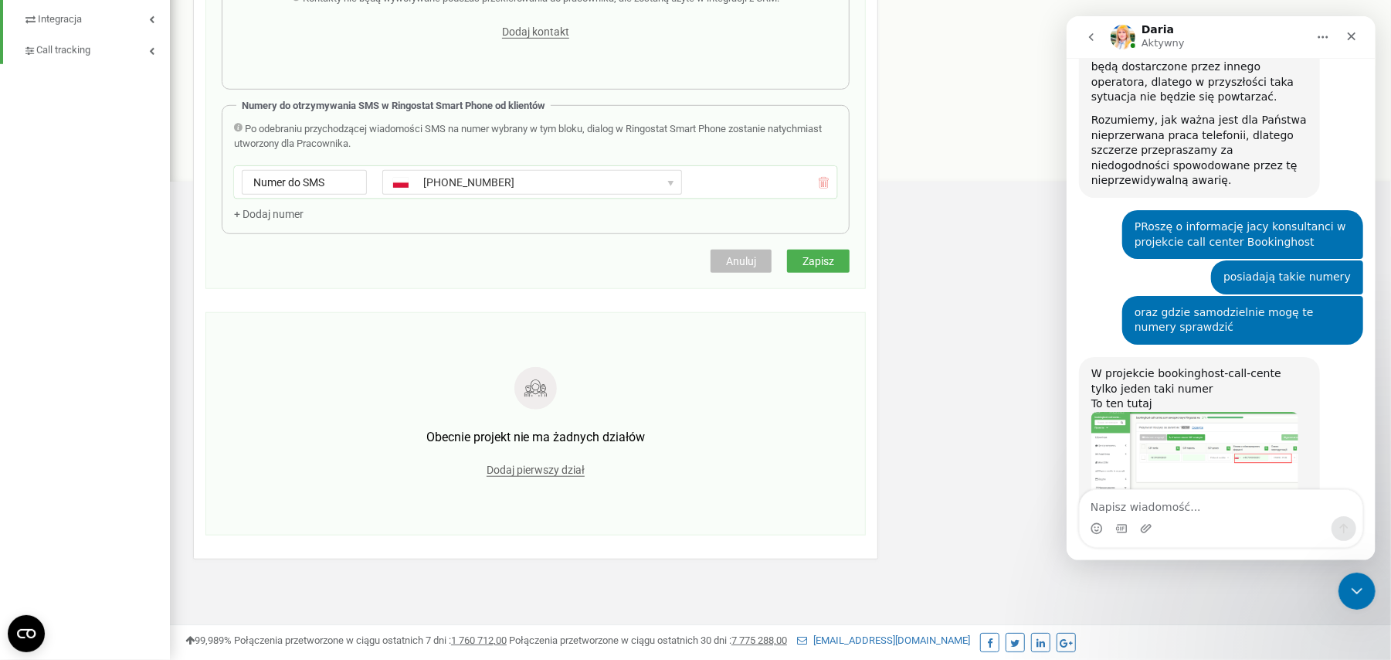
click at [1187, 416] on img "Daria mówi…" at bounding box center [1194, 468] width 207 height 113
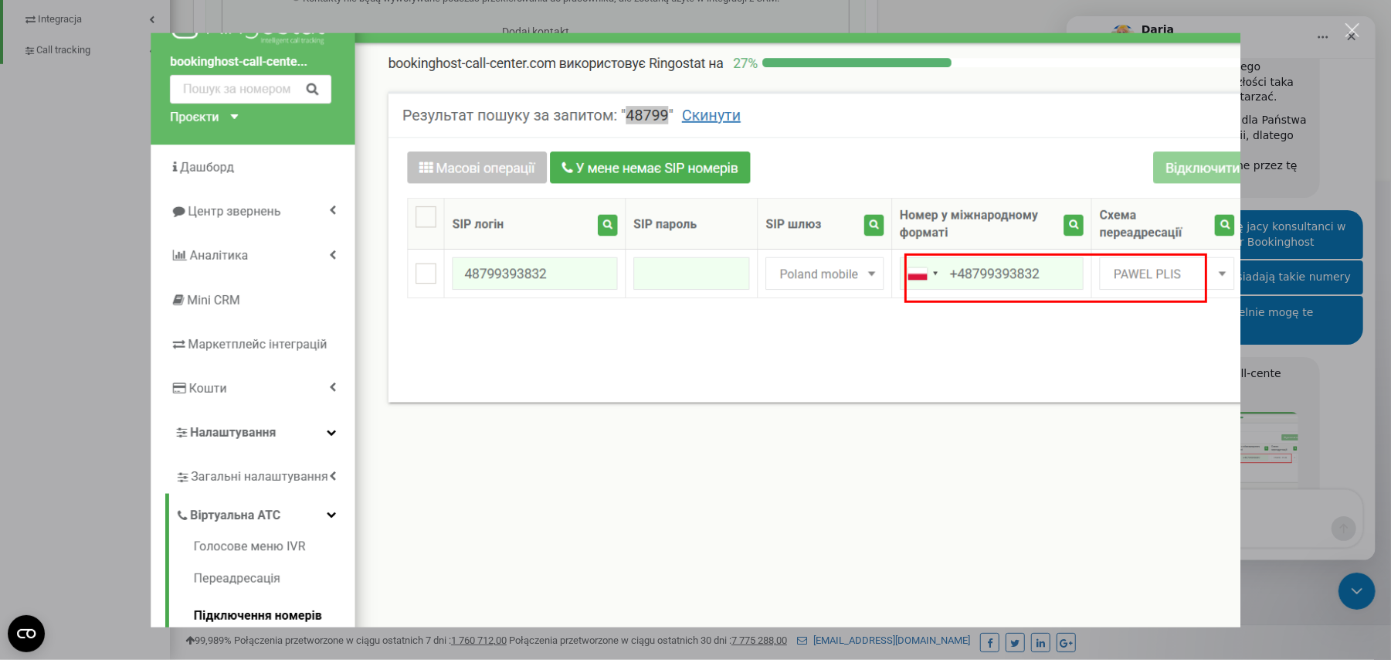
scroll to position [0, 0]
click at [1278, 479] on div "Komunikator Intercom" at bounding box center [695, 330] width 1391 height 660
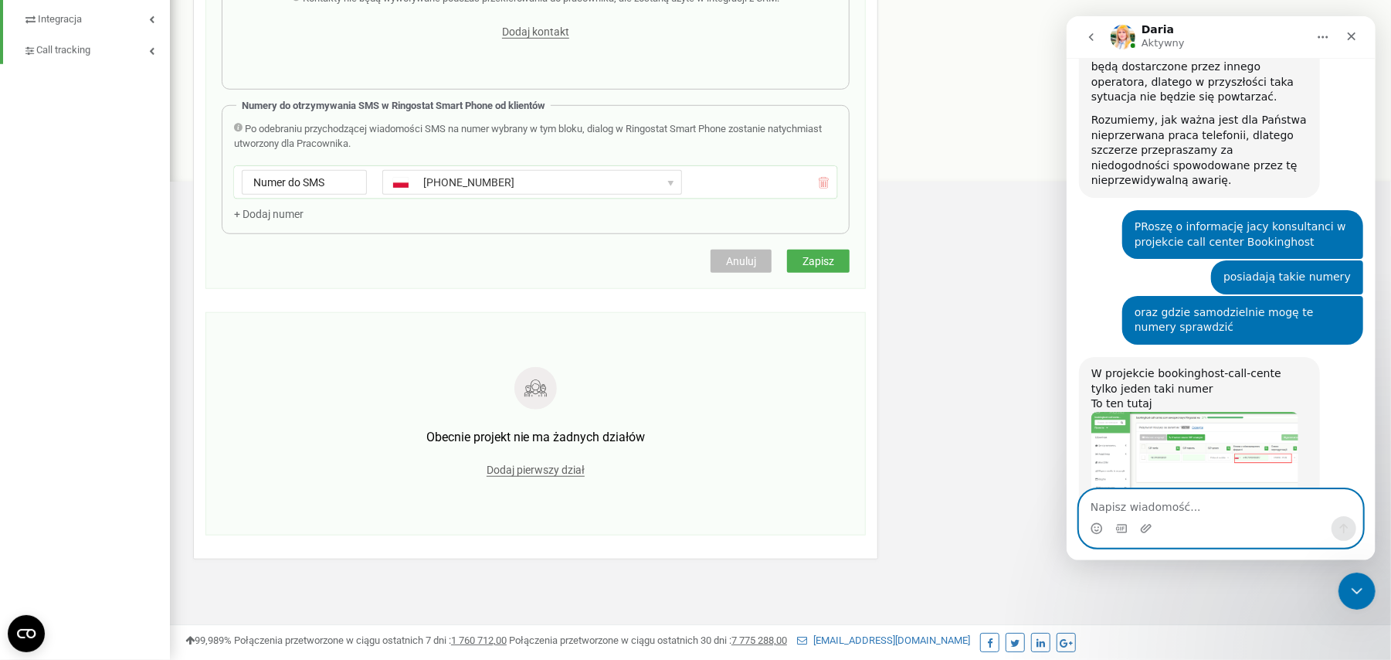
click at [1187, 500] on textarea "Napisz wiadomość..." at bounding box center [1220, 503] width 283 height 26
type textarea "ok, proszę zatem o jego zmianę"
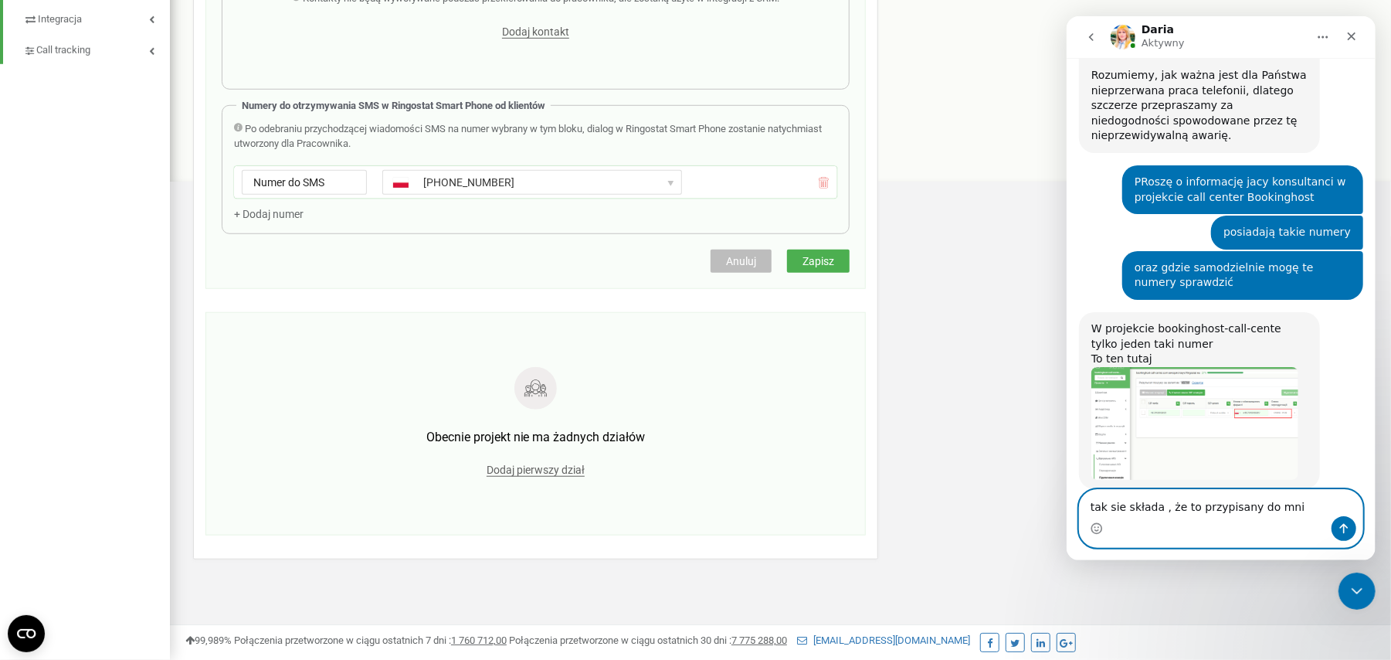
type textarea "tak sie składa , że to przypisany do mnie"
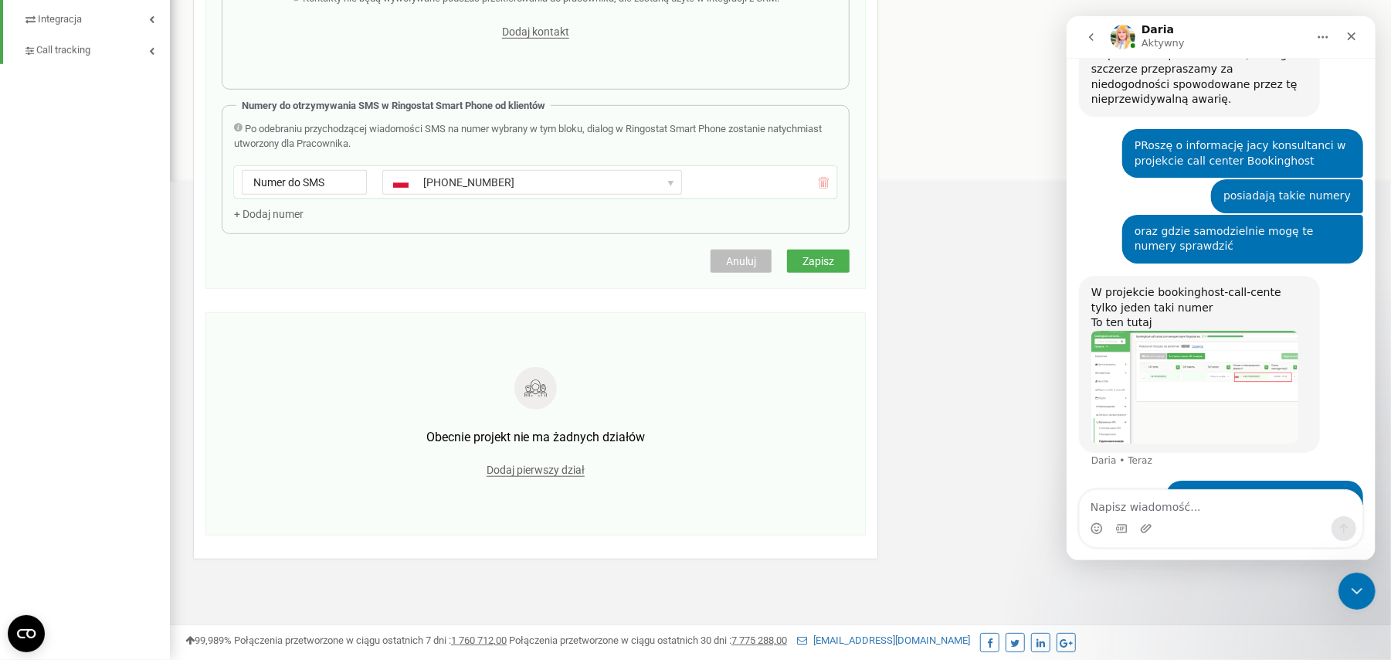
click at [1208, 331] on img "Daria mówi…" at bounding box center [1194, 387] width 207 height 113
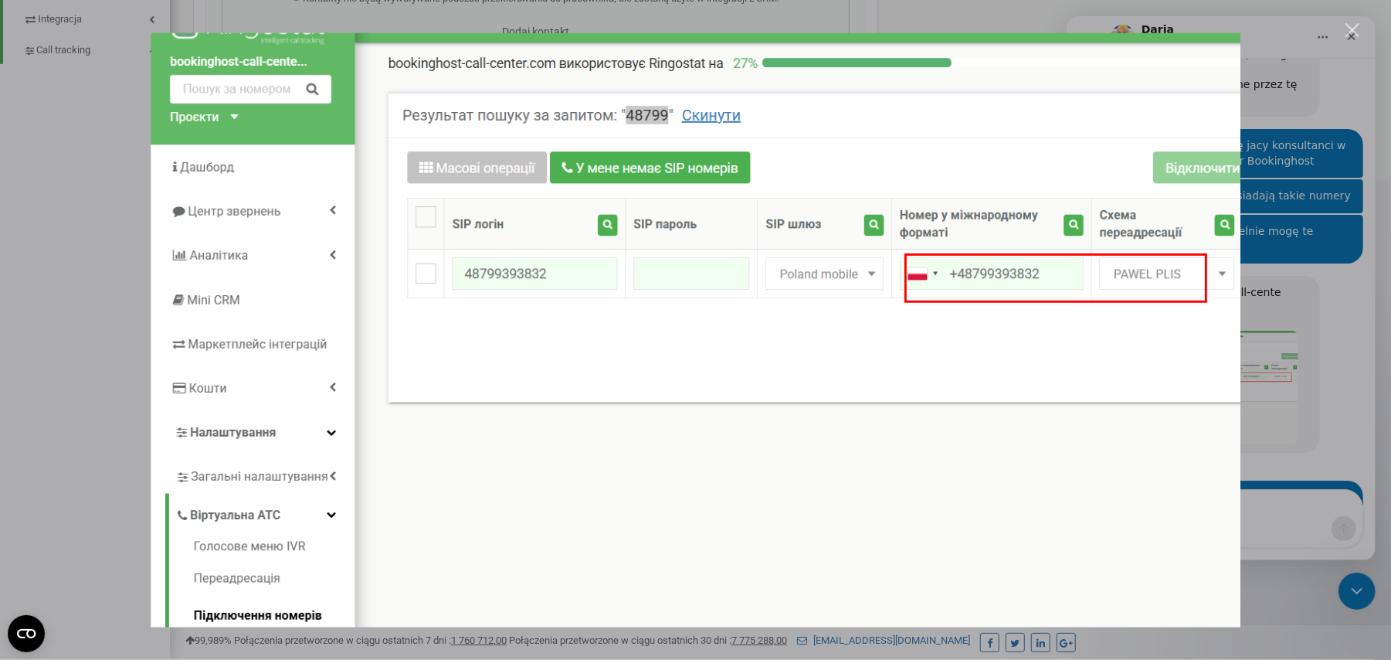
click at [1265, 391] on div "Komunikator Intercom" at bounding box center [695, 330] width 1391 height 660
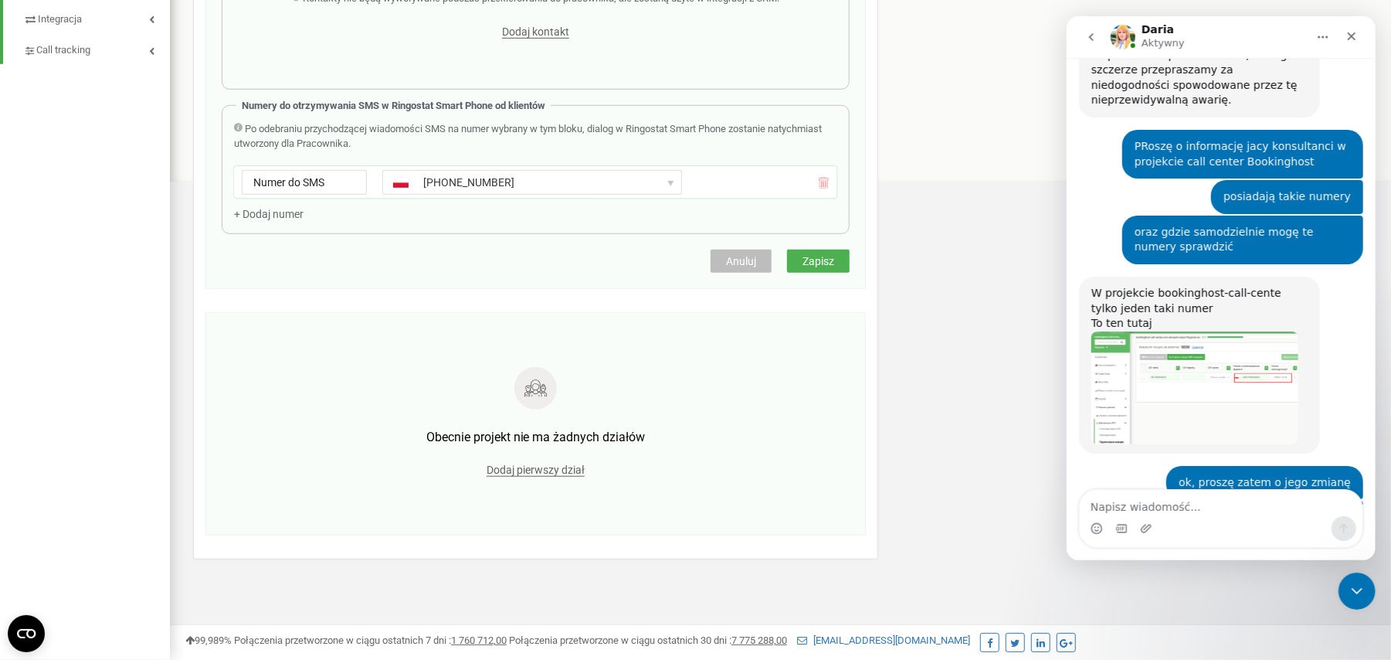
scroll to position [905, 0]
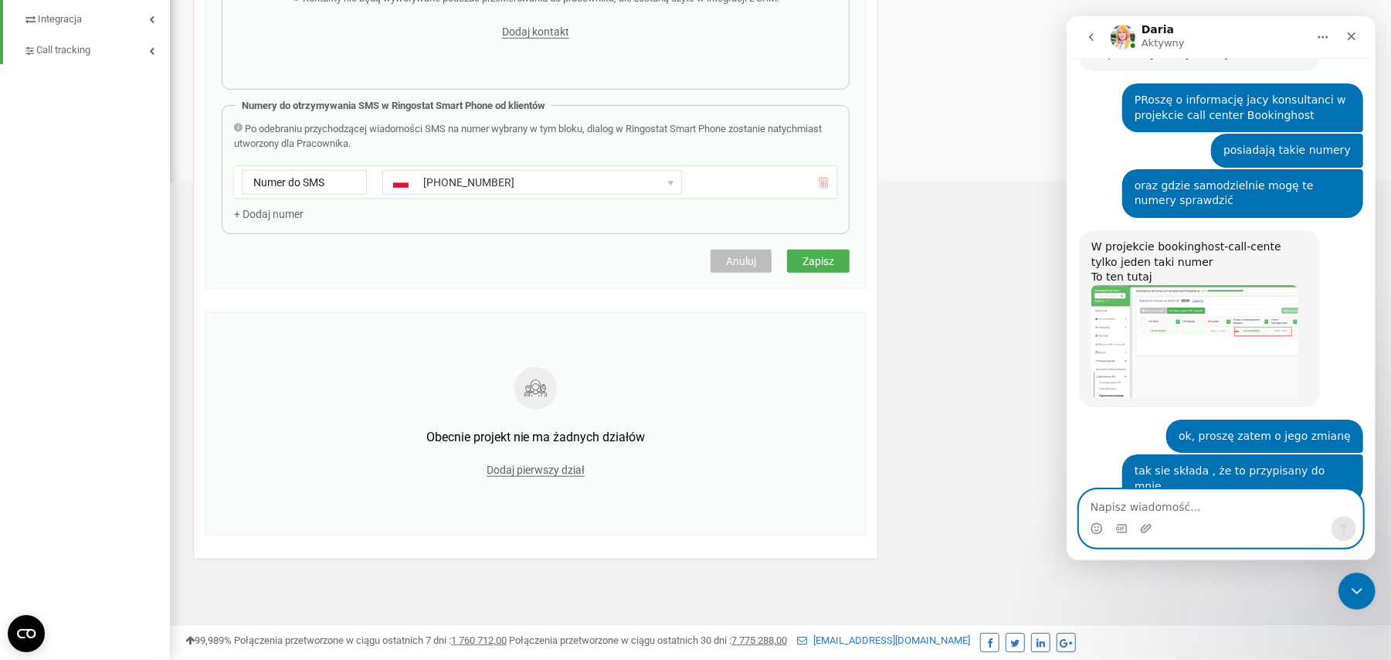
click at [1169, 507] on textarea "Napisz wiadomość..." at bounding box center [1220, 503] width 283 height 26
type textarea "ok"
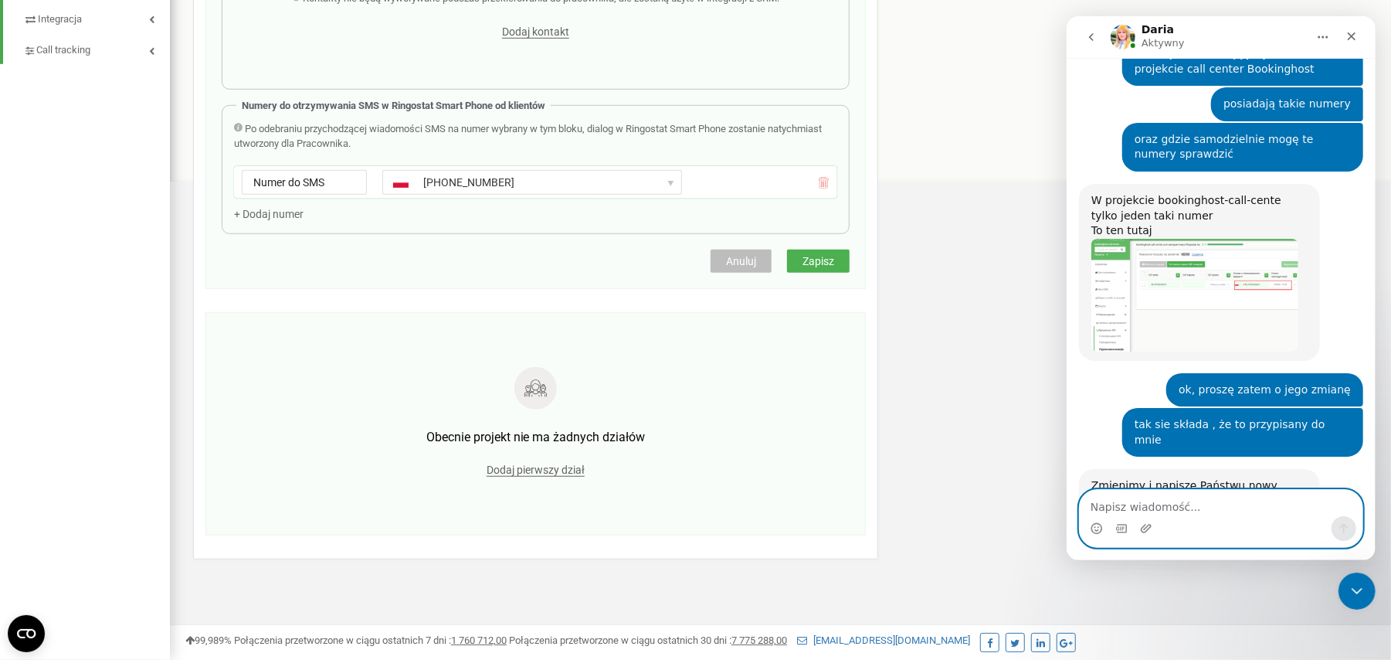
click at [1165, 505] on textarea "Napisz wiadomość..." at bounding box center [1220, 503] width 283 height 26
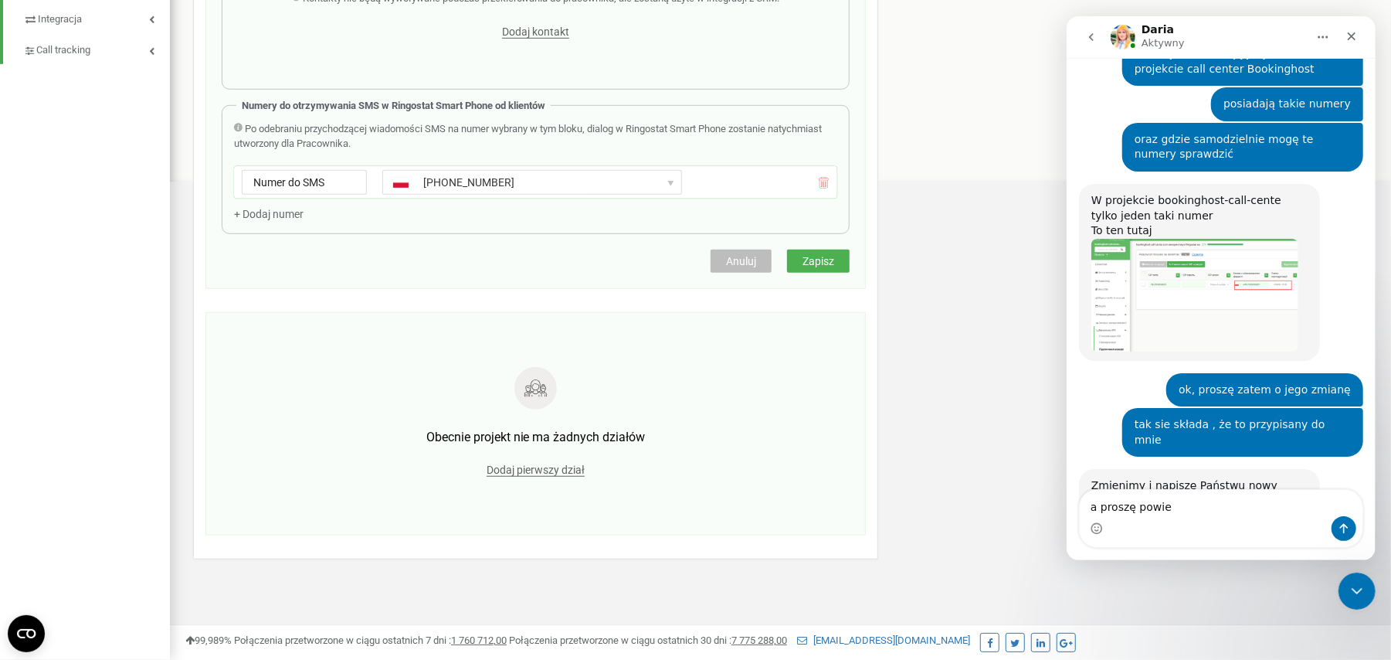
click at [1175, 239] on img "Daria mówi…" at bounding box center [1194, 295] width 207 height 113
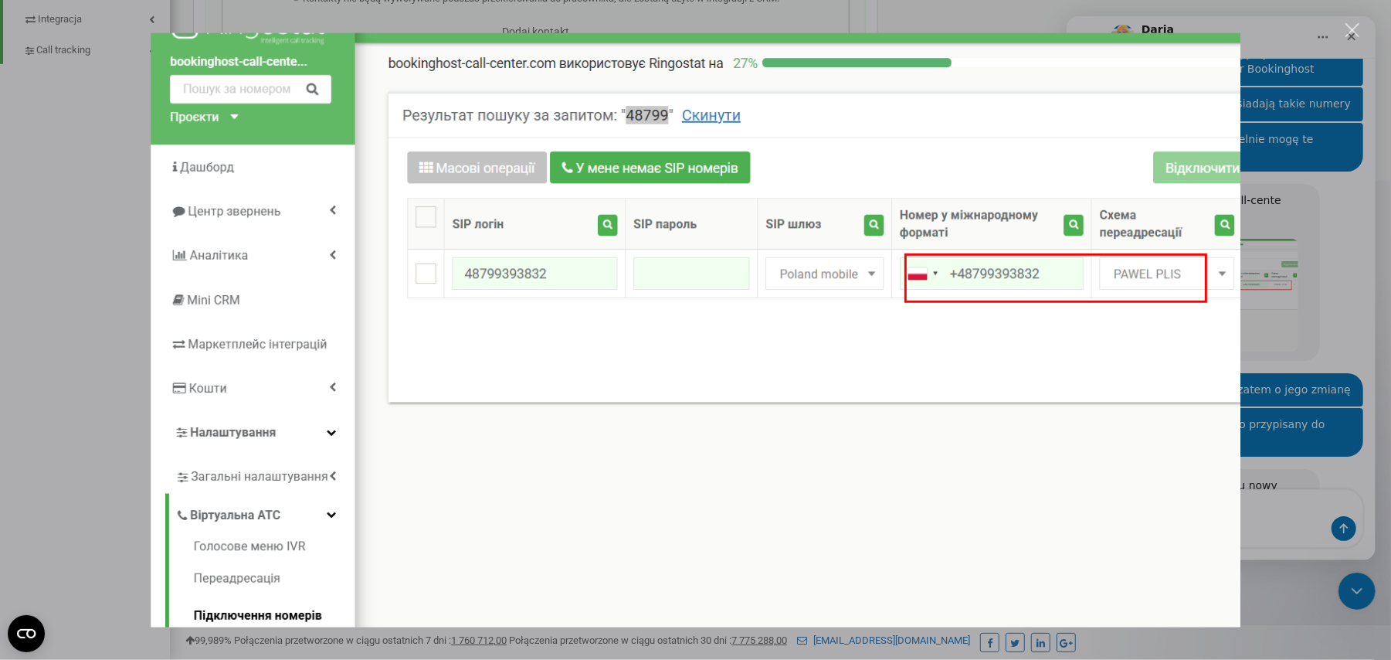
click at [26, 375] on div "Komunikator Intercom" at bounding box center [695, 330] width 1391 height 660
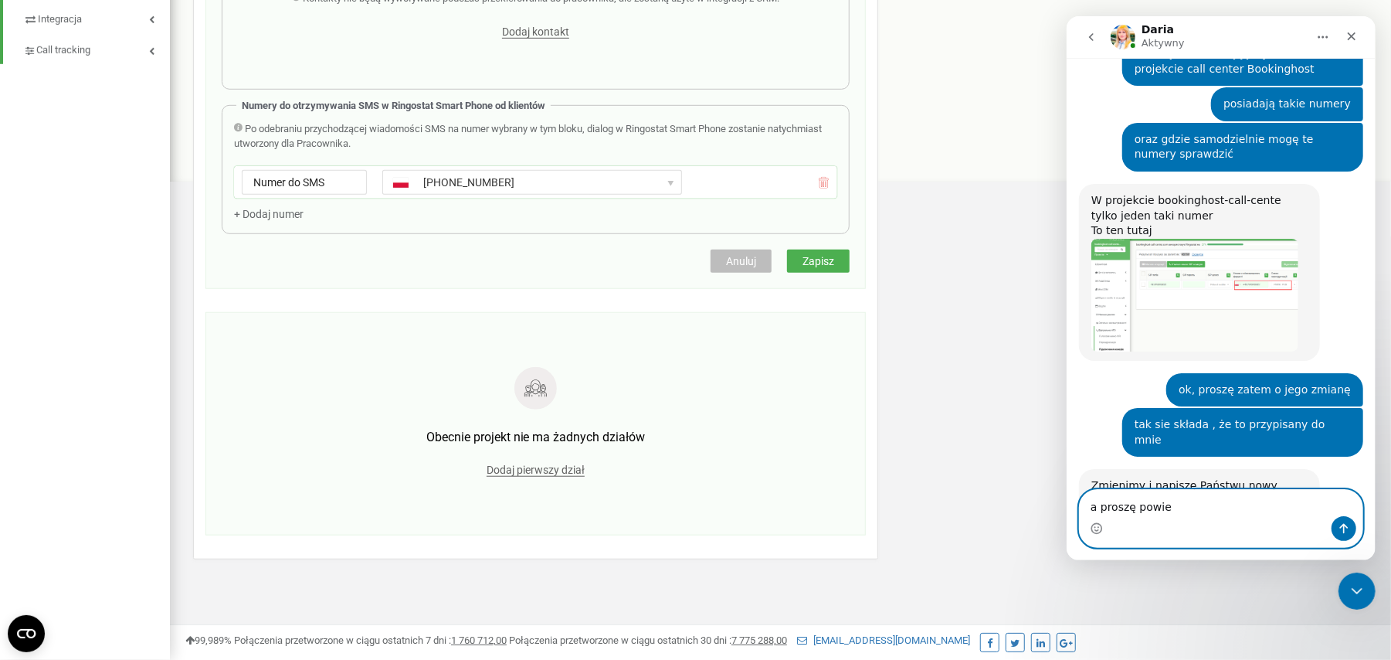
click at [1180, 512] on textarea "a proszę powie" at bounding box center [1220, 503] width 283 height 26
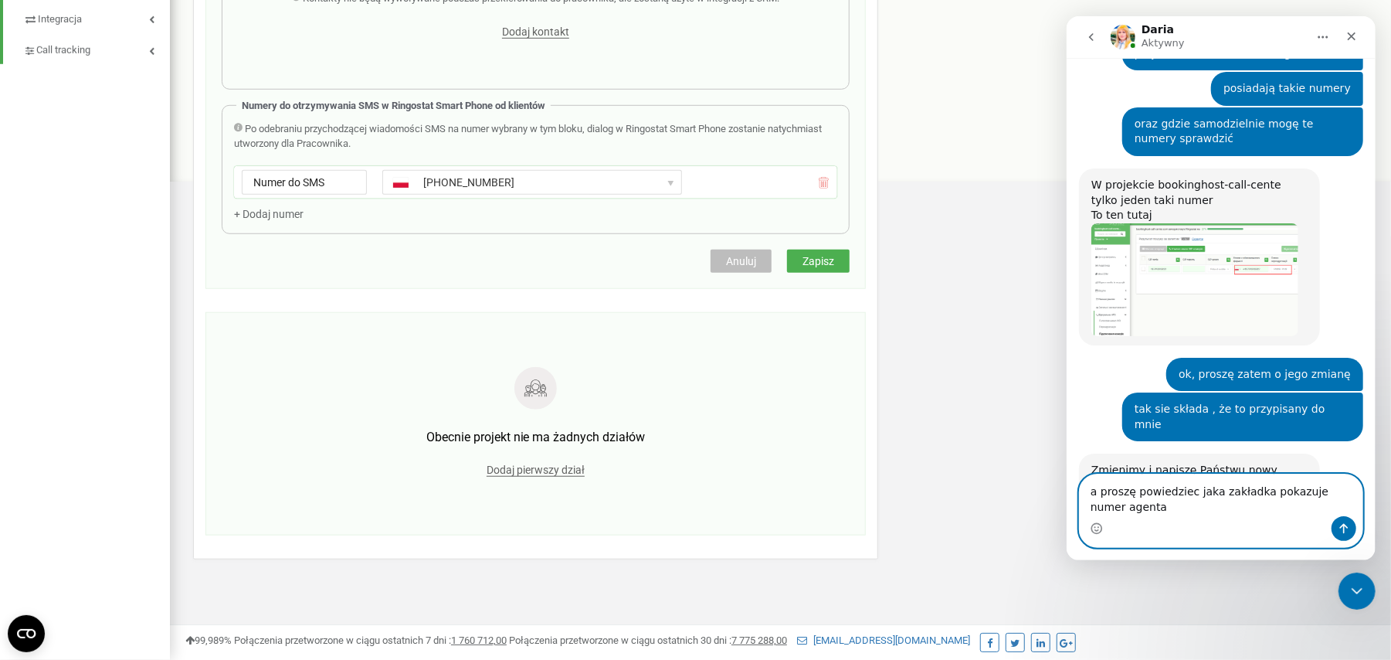
type textarea "a proszę powiedziec jaka zakładka pokazuje numer agenta?"
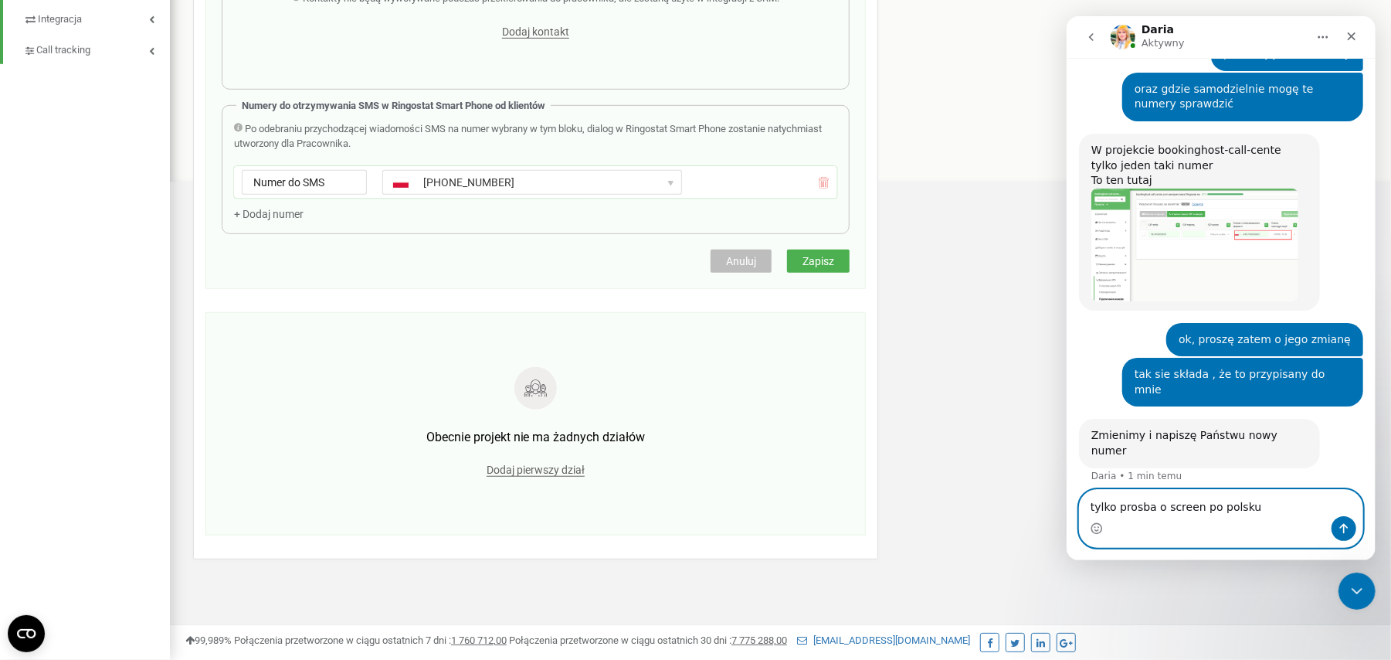
type textarea "tylko prosba o screen po polsku"
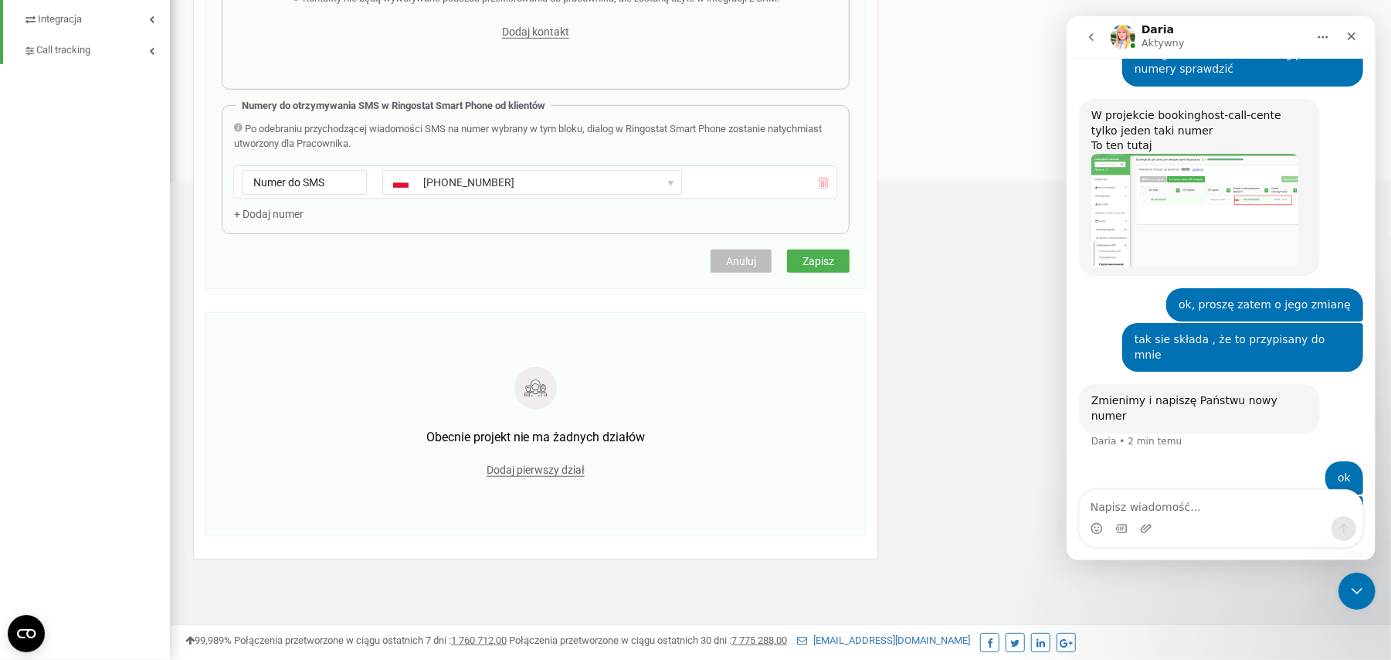
click at [1176, 154] on img "Daria mówi…" at bounding box center [1194, 210] width 207 height 113
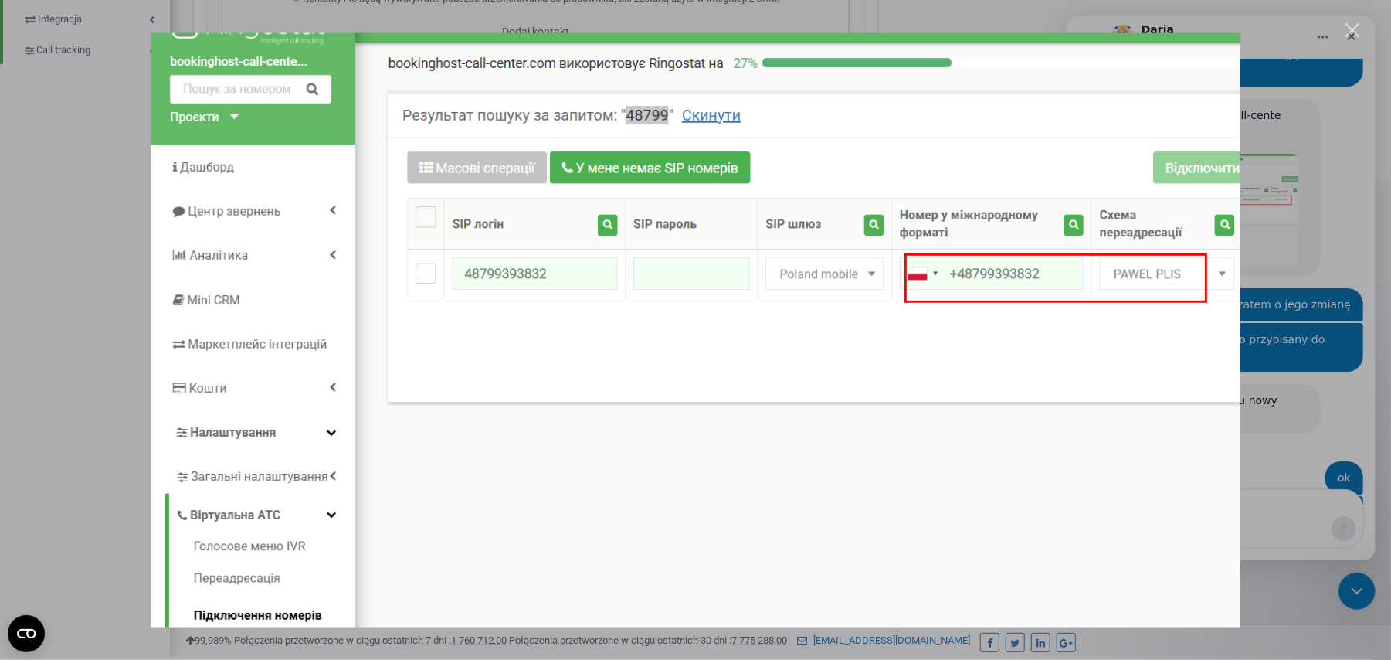
scroll to position [0, 0]
click at [53, 338] on div "Komunikator Intercom" at bounding box center [695, 330] width 1391 height 660
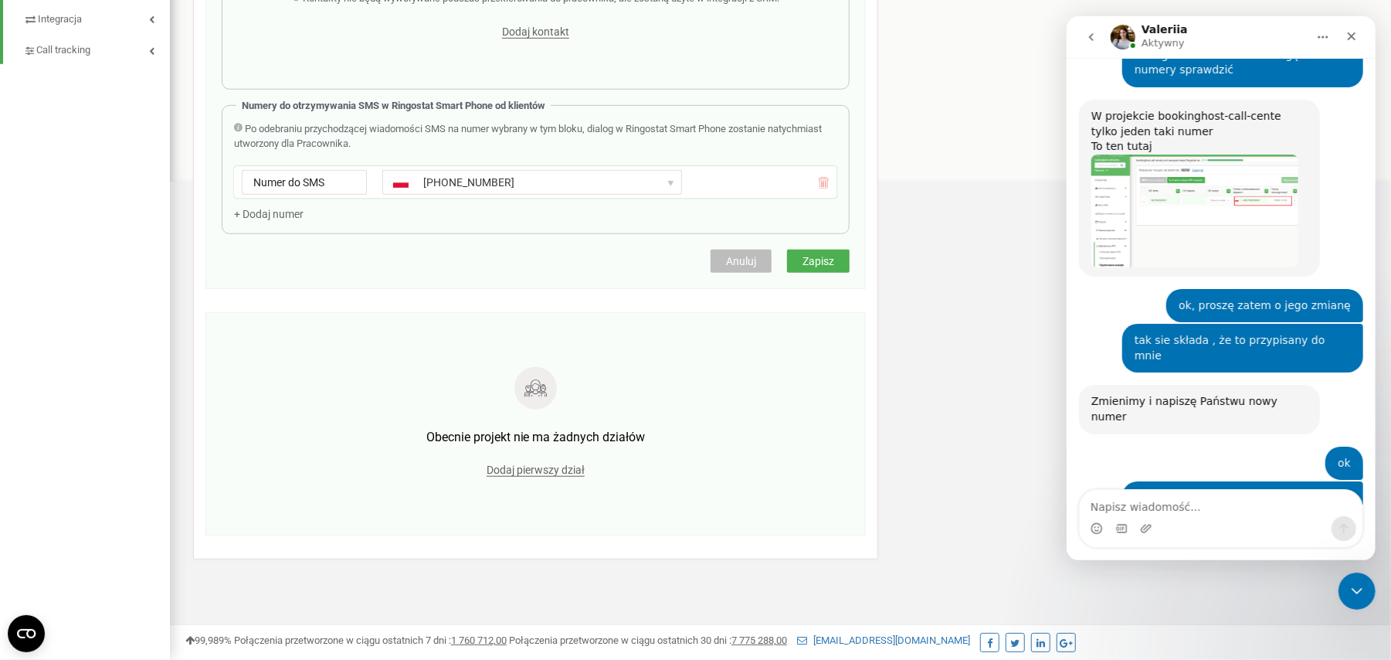
scroll to position [1163, 0]
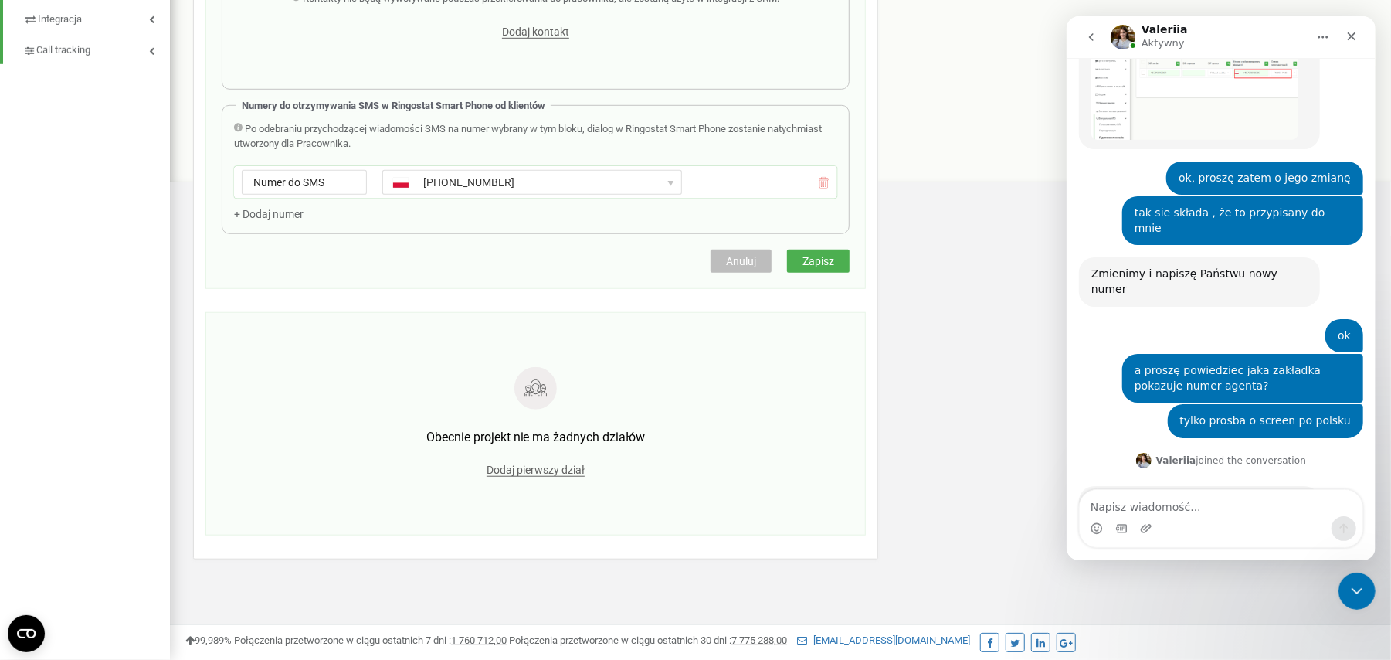
click at [1224, 526] on link "[URL][DOMAIN_NAME]" at bounding box center [1199, 532] width 121 height 12
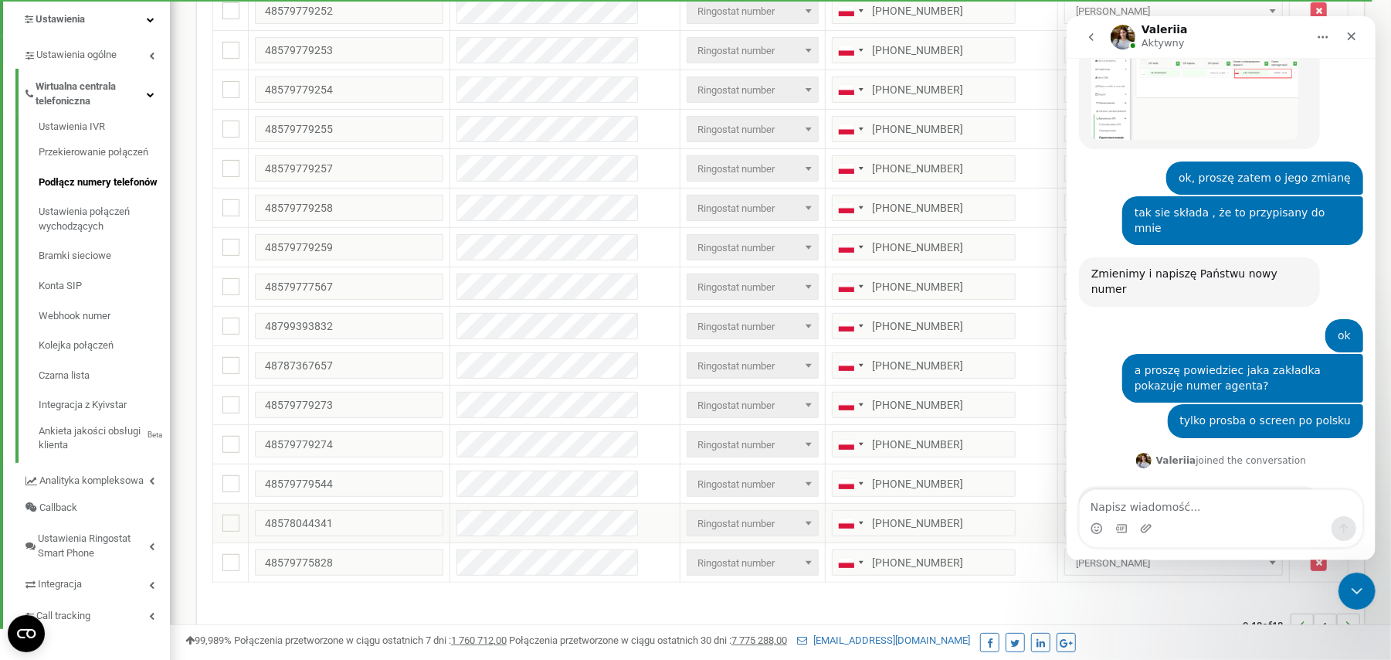
scroll to position [334, 0]
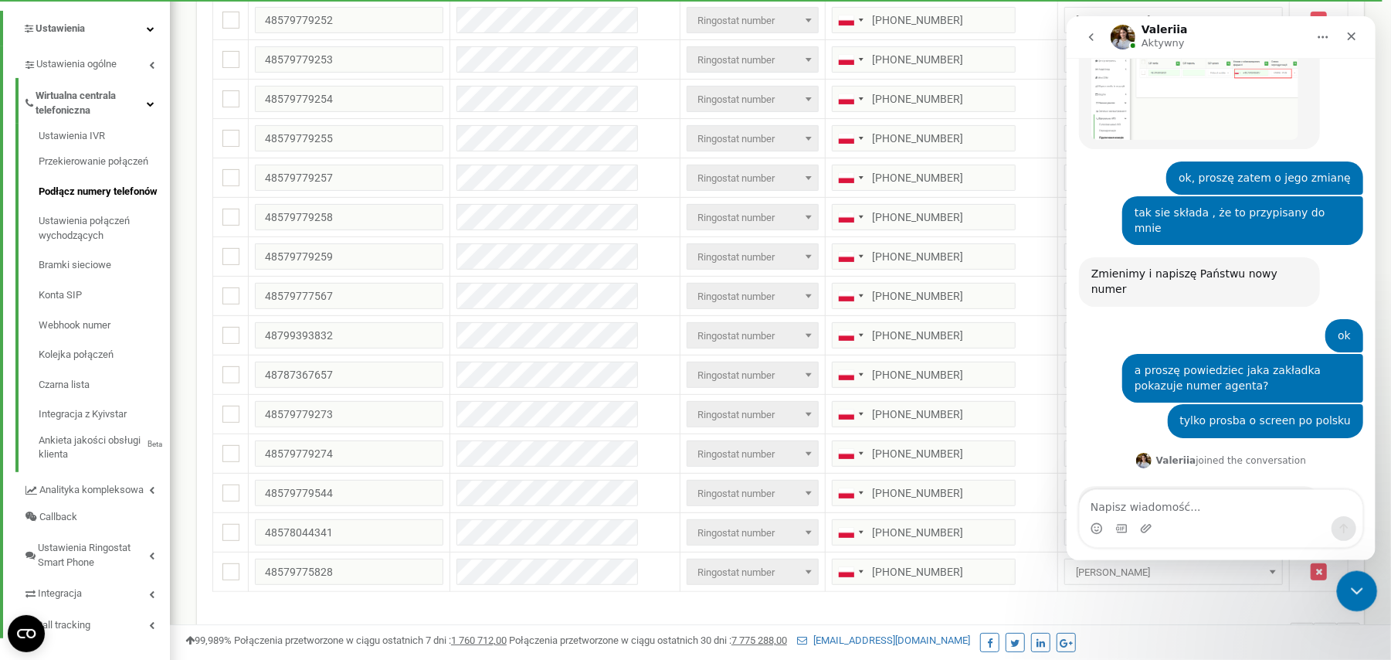
click at [1361, 597] on icon "Zamknij komunikator Intercom" at bounding box center [1355, 588] width 19 height 19
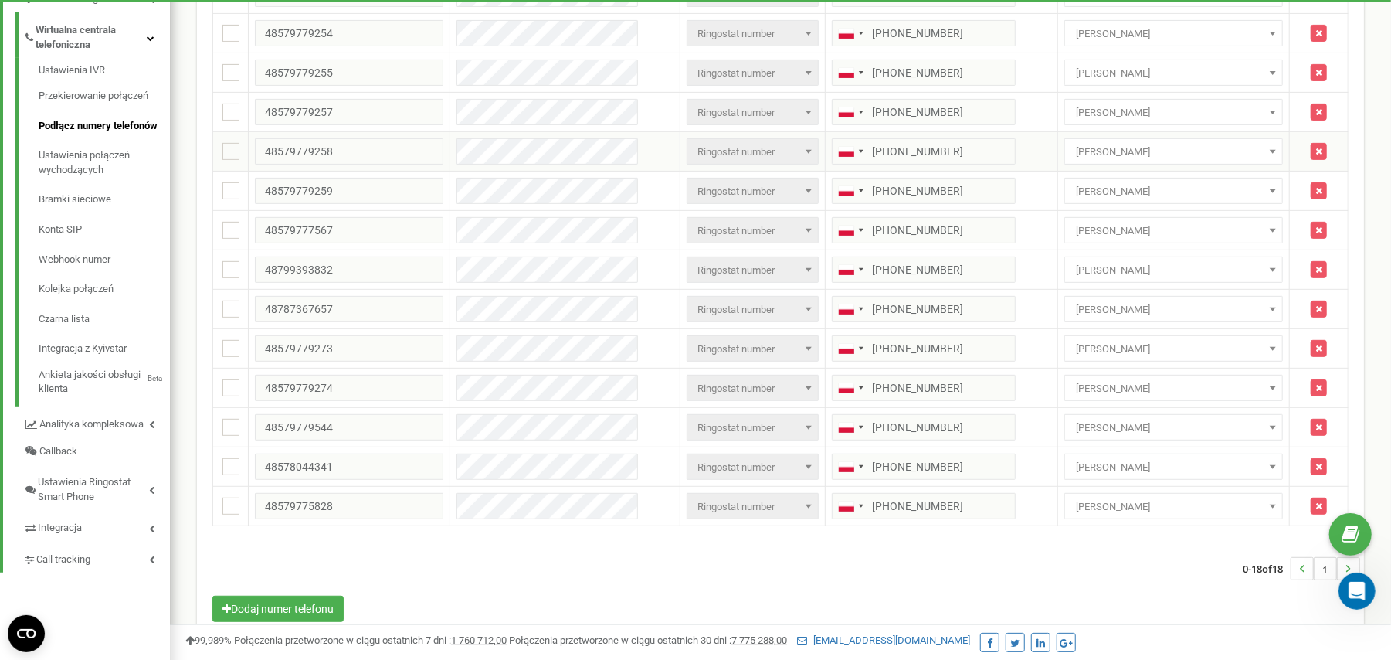
scroll to position [437, 0]
